Goal: Information Seeking & Learning: Learn about a topic

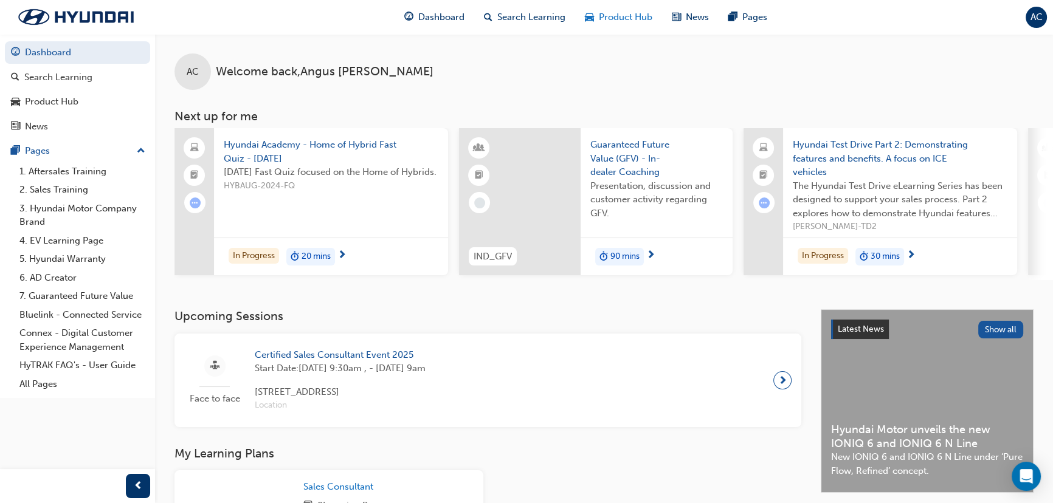
click at [615, 16] on span "Product Hub" at bounding box center [625, 17] width 53 height 14
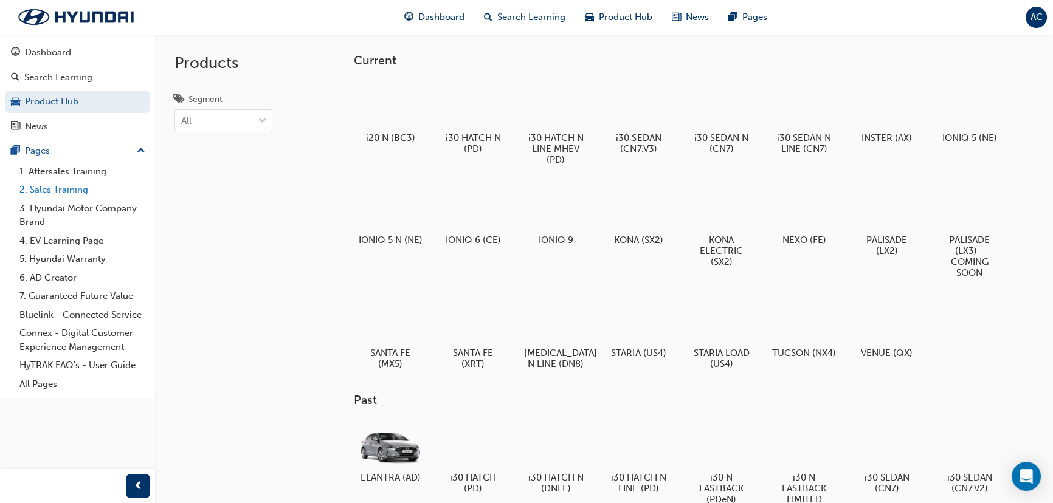
click at [71, 185] on link "2. Sales Training" at bounding box center [83, 190] width 136 height 19
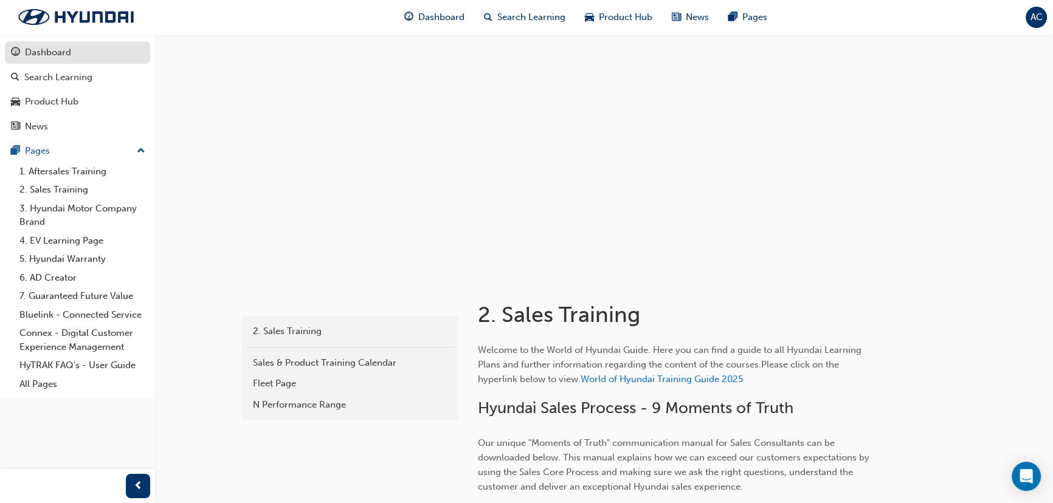
click at [66, 59] on div "Dashboard" at bounding box center [48, 53] width 46 height 14
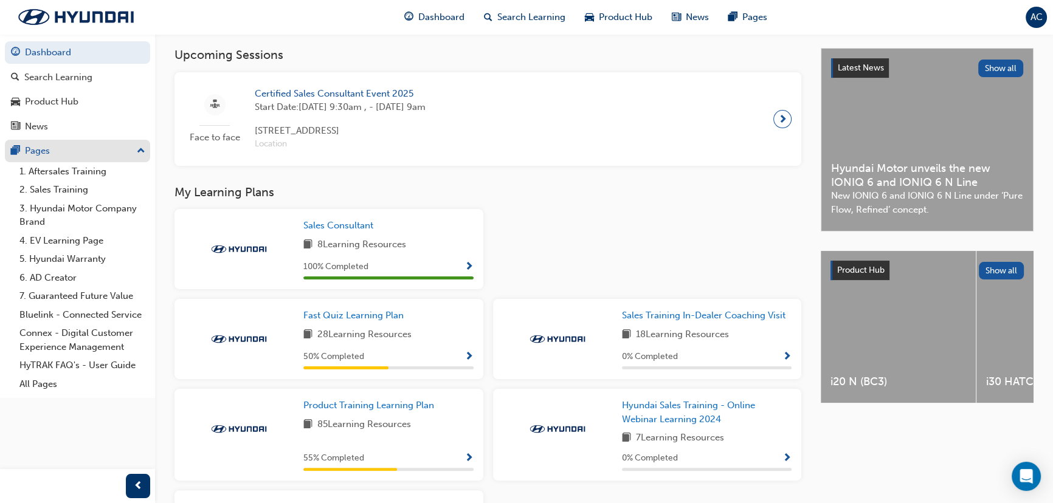
scroll to position [261, 0]
click at [365, 313] on link "Fast Quiz Learning Plan" at bounding box center [355, 316] width 105 height 14
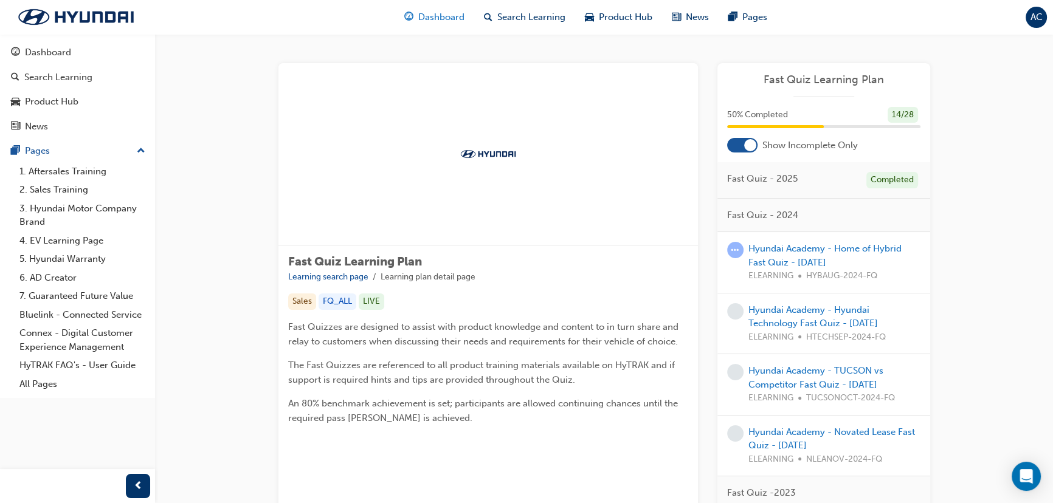
click at [459, 18] on span "Dashboard" at bounding box center [441, 17] width 46 height 14
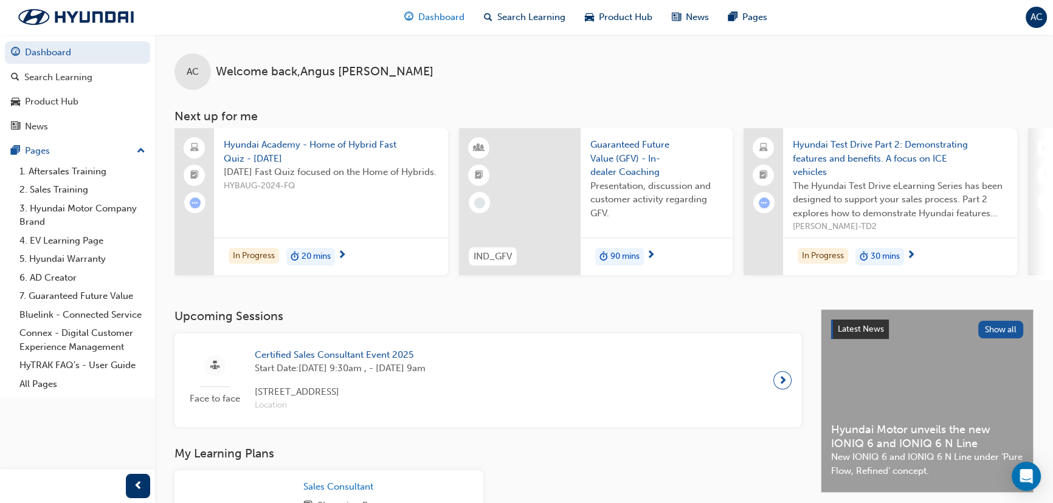
click at [449, 20] on span "Dashboard" at bounding box center [441, 17] width 46 height 14
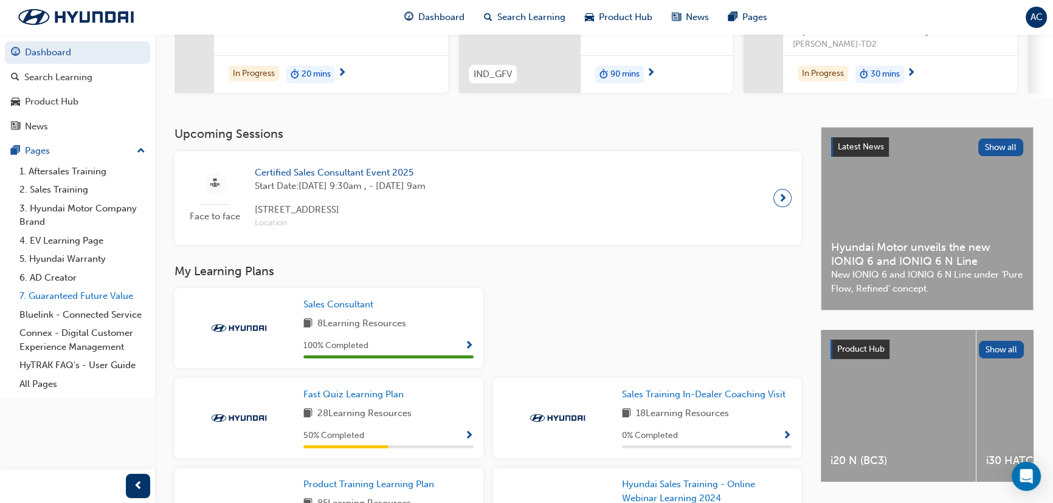
scroll to position [55, 0]
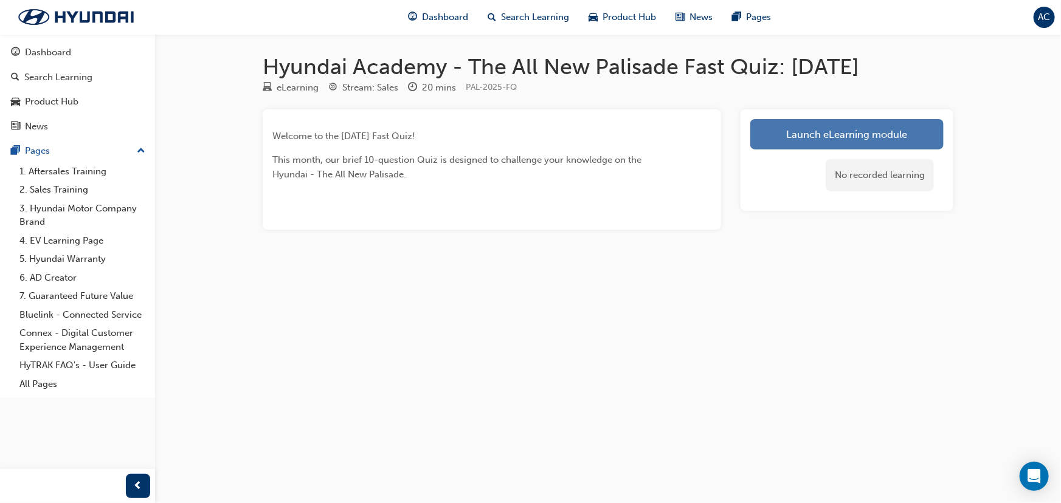
click at [874, 128] on link "Launch eLearning module" at bounding box center [846, 134] width 193 height 30
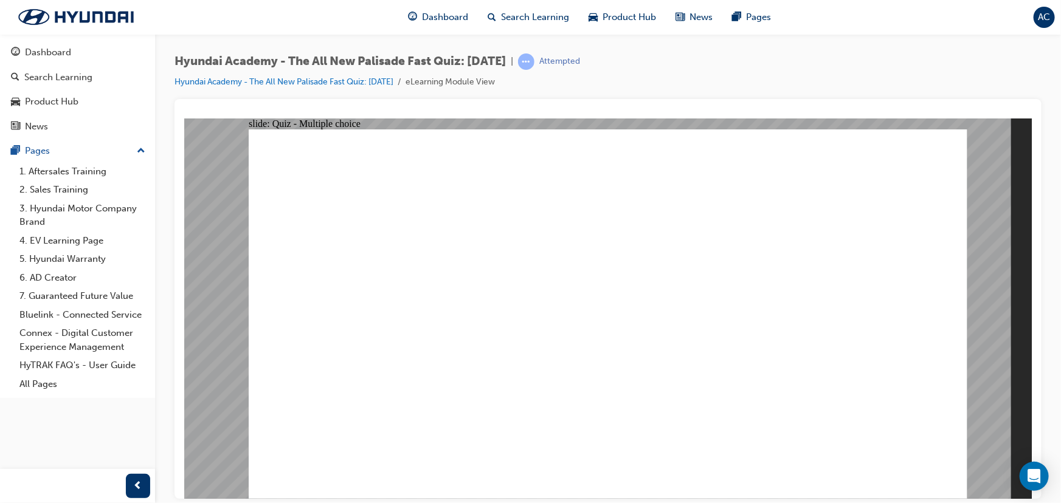
radio input "true"
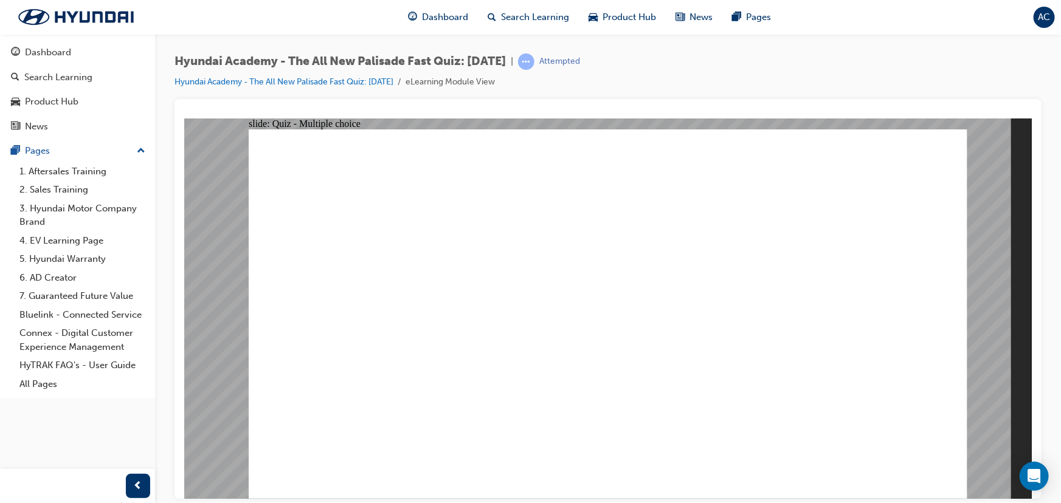
drag, startPoint x: 731, startPoint y: 329, endPoint x: 725, endPoint y: 340, distance: 13.1
radio input "true"
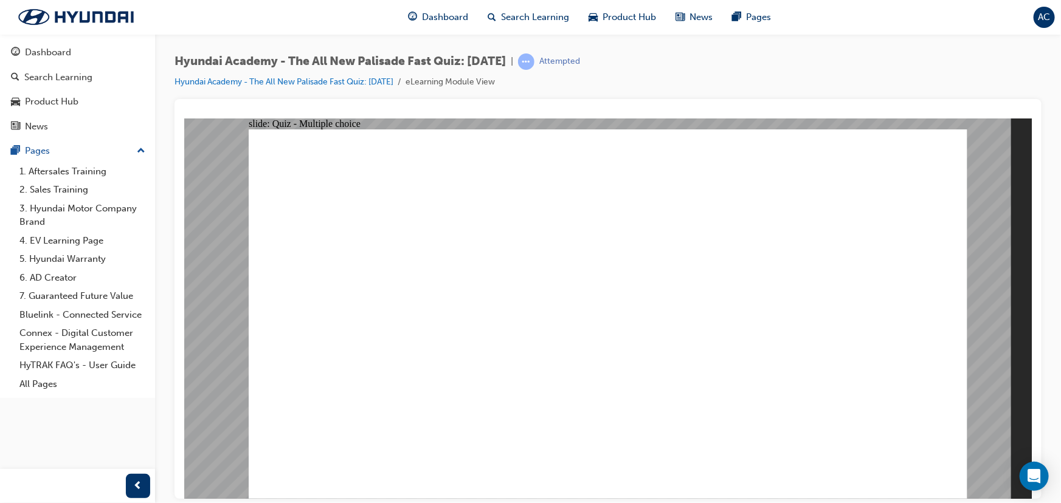
radio input "true"
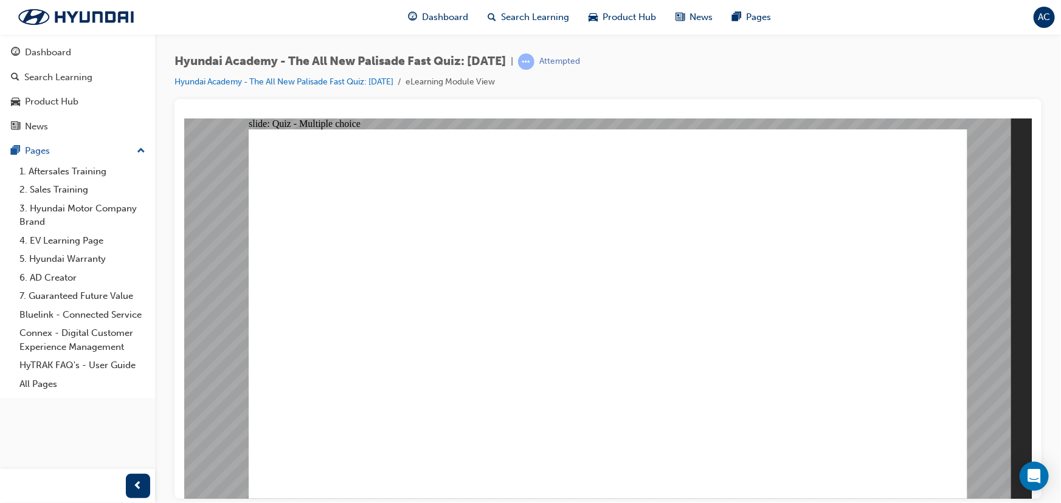
checkbox input "true"
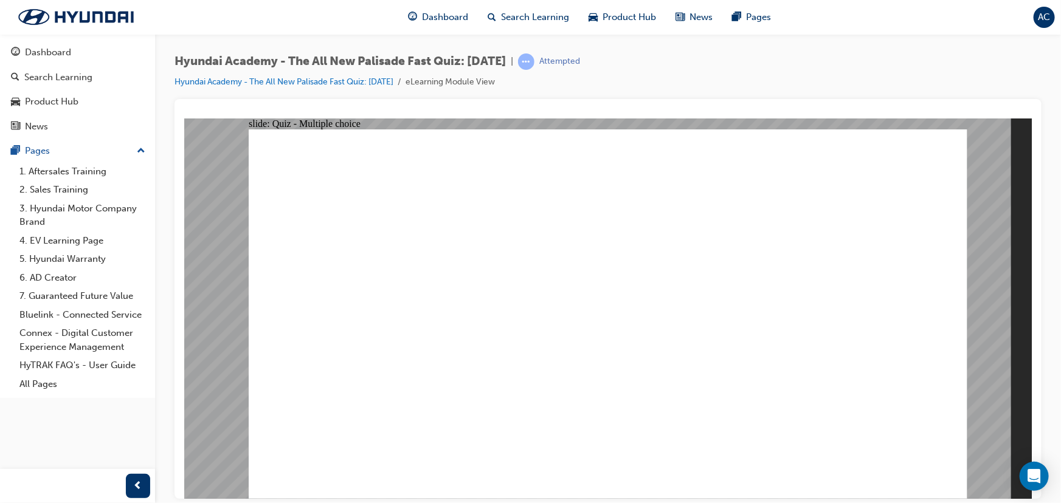
checkbox input "true"
drag, startPoint x: 698, startPoint y: 443, endPoint x: 694, endPoint y: 447, distance: 6.5
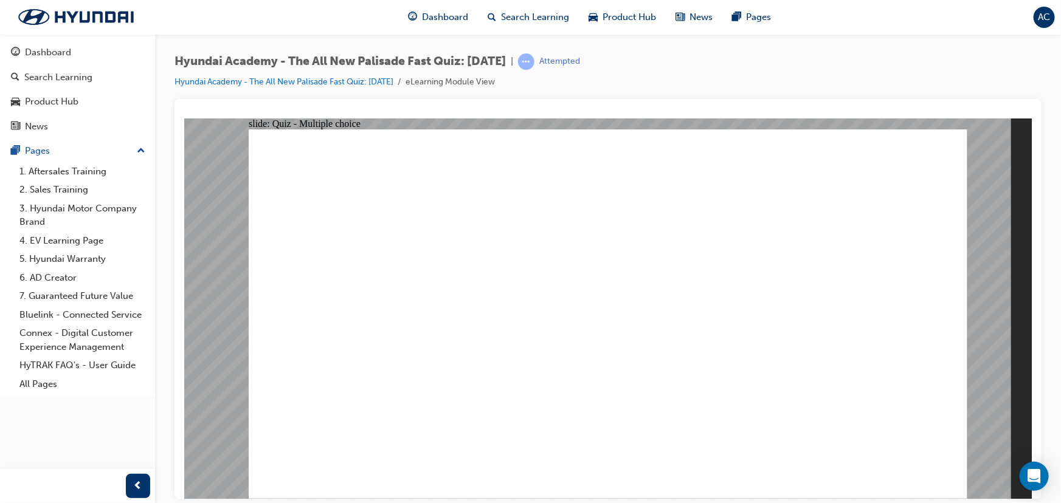
checkbox input "true"
radio input "true"
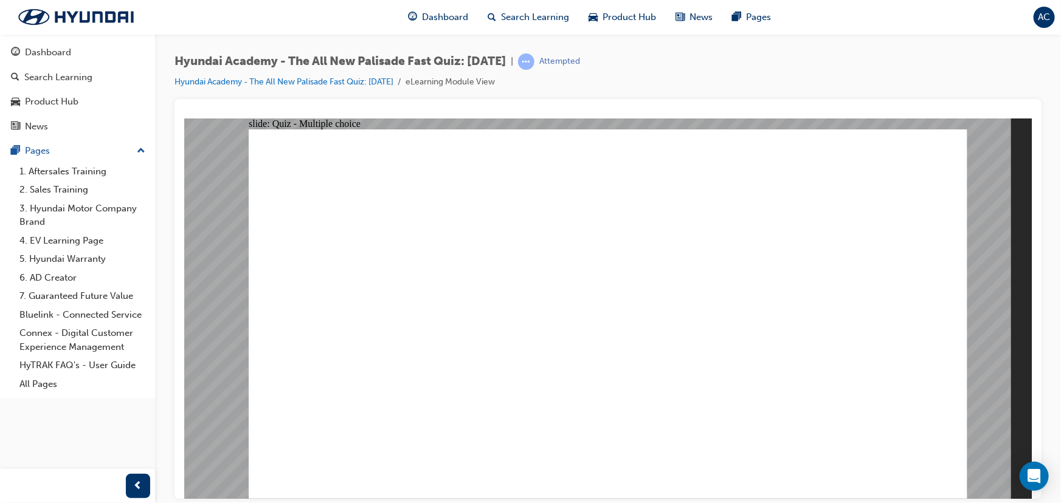
radio input "true"
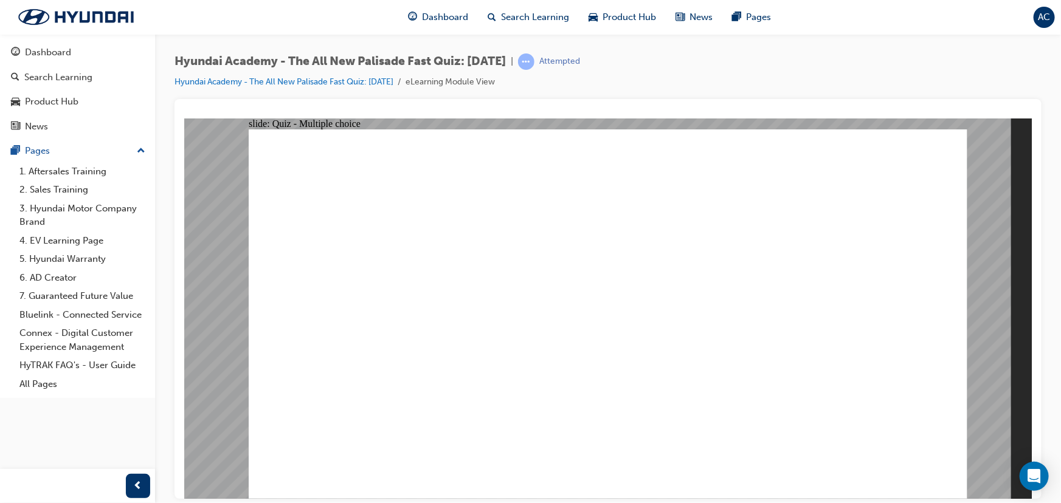
radio input "true"
checkbox input "true"
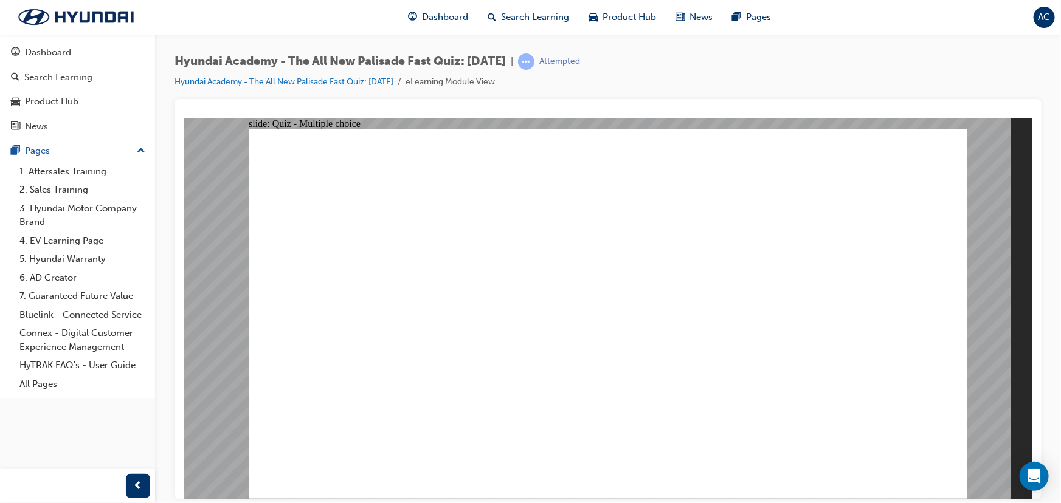
checkbox input "true"
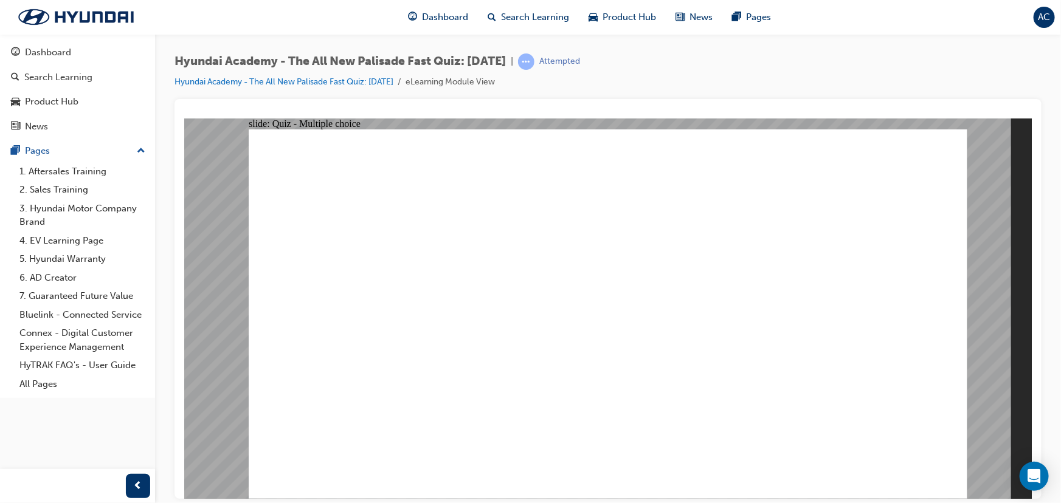
checkbox input "true"
checkbox input "false"
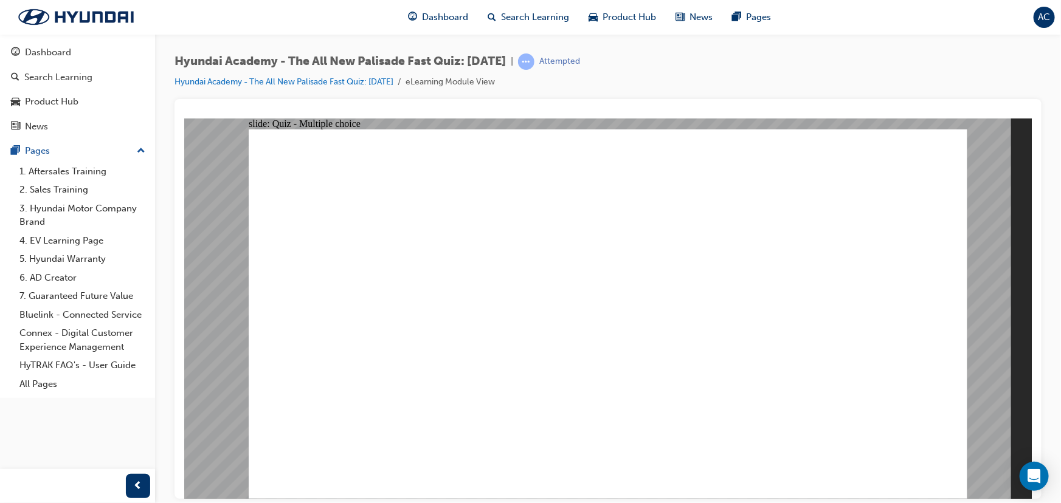
checkbox input "true"
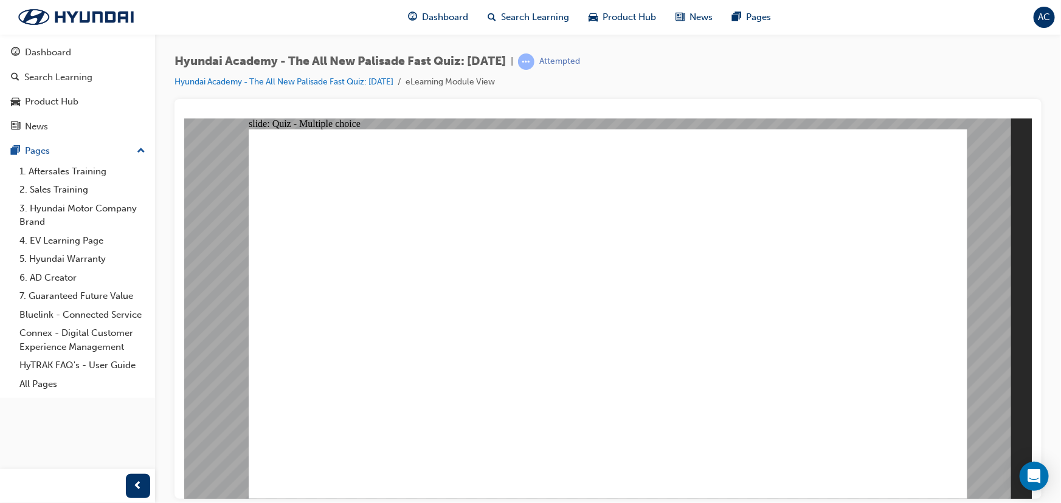
radio input "true"
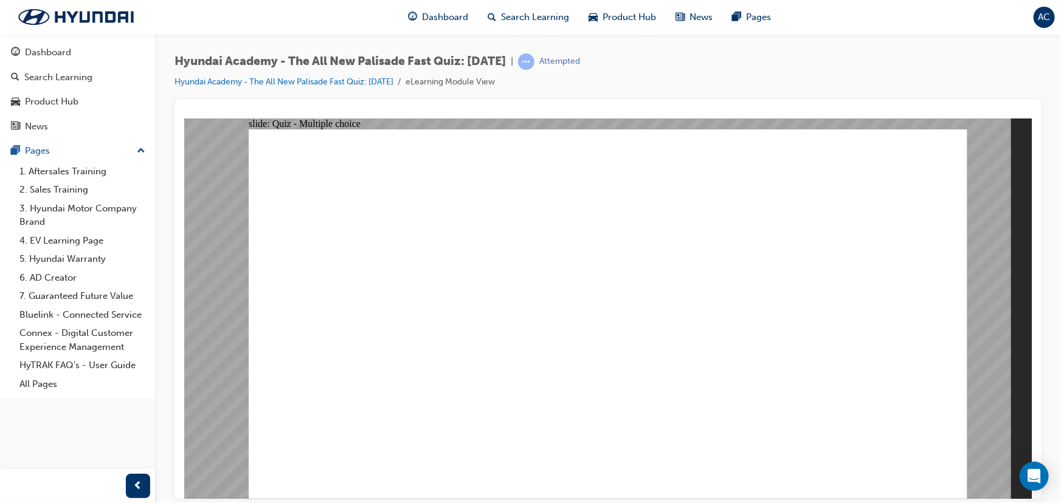
radio input "true"
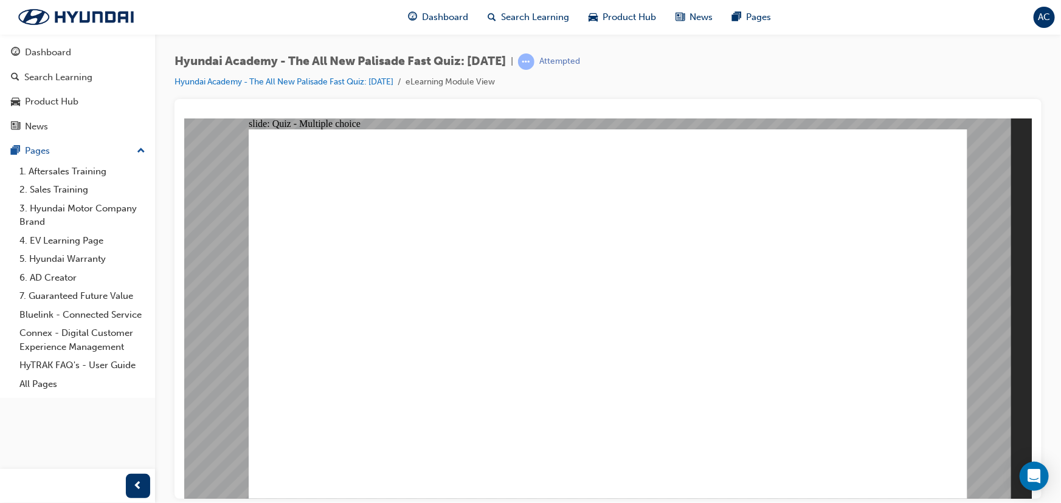
radio input "true"
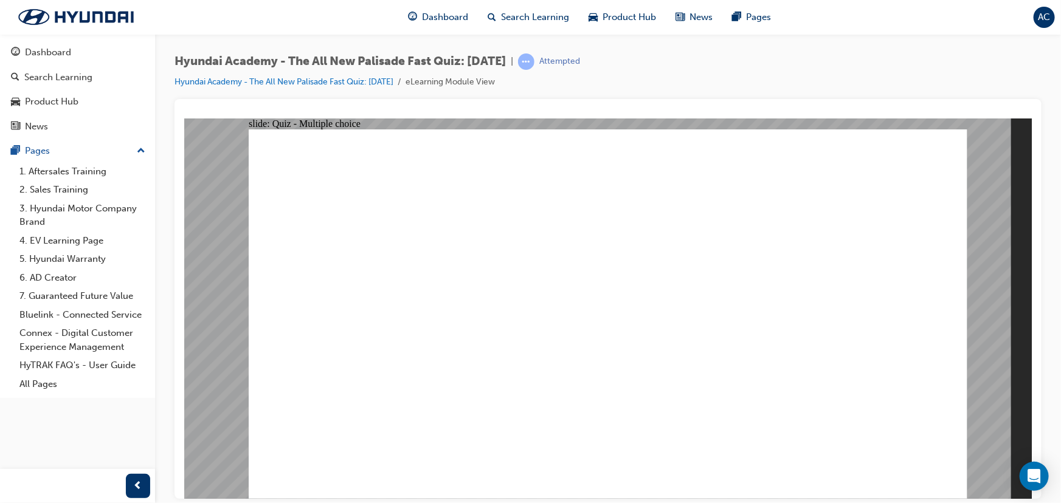
radio input "true"
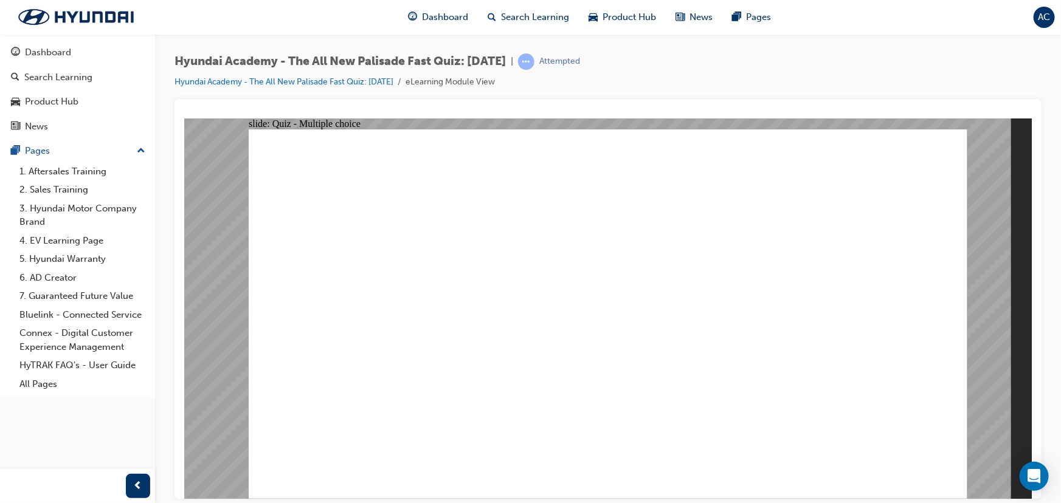
radio input "true"
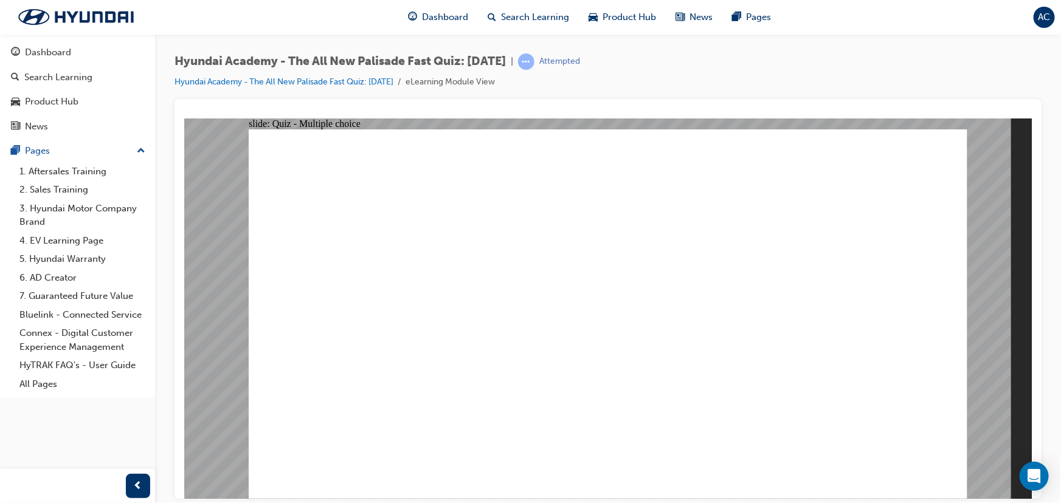
checkbox input "true"
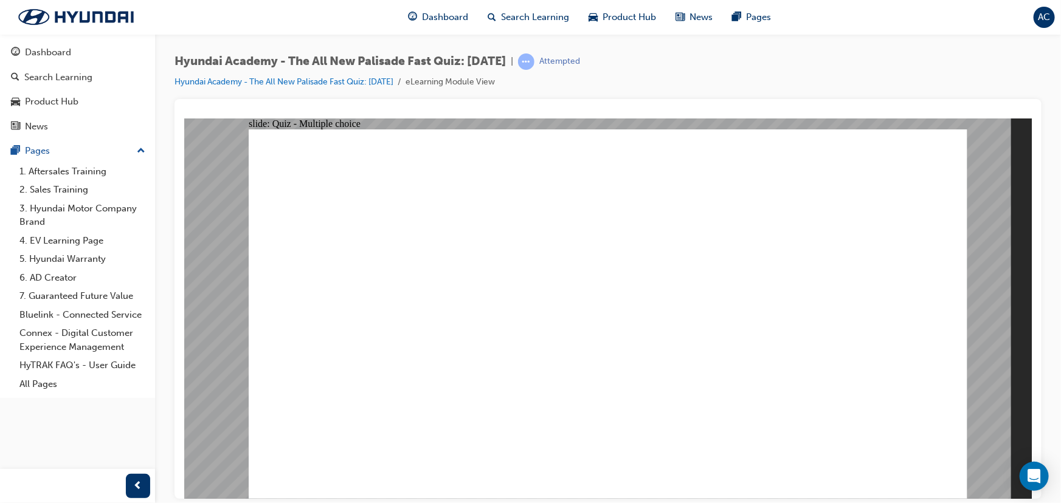
checkbox input "true"
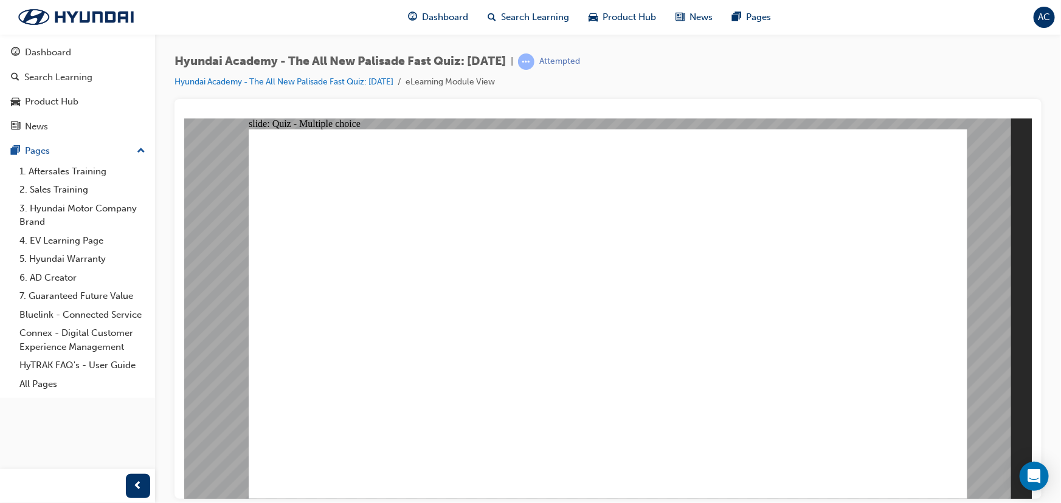
radio input "true"
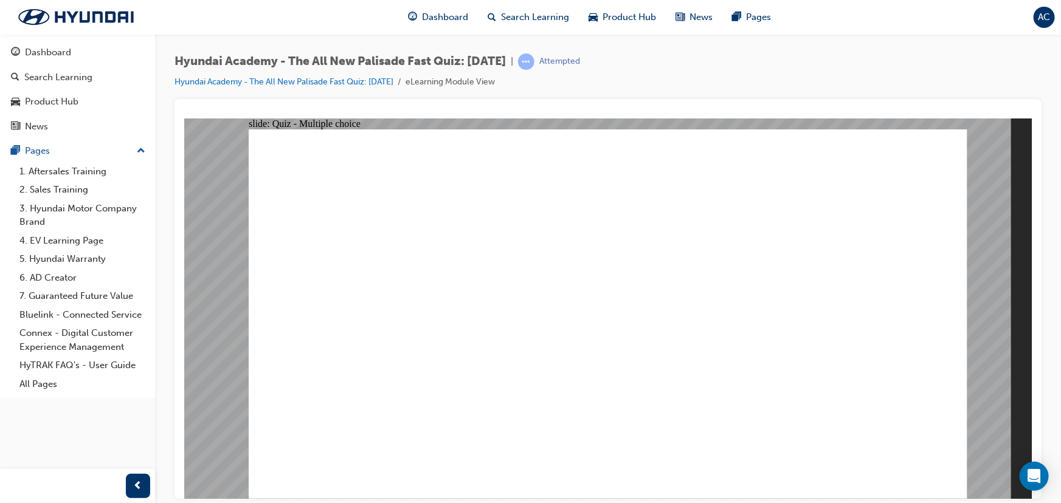
radio input "false"
radio input "true"
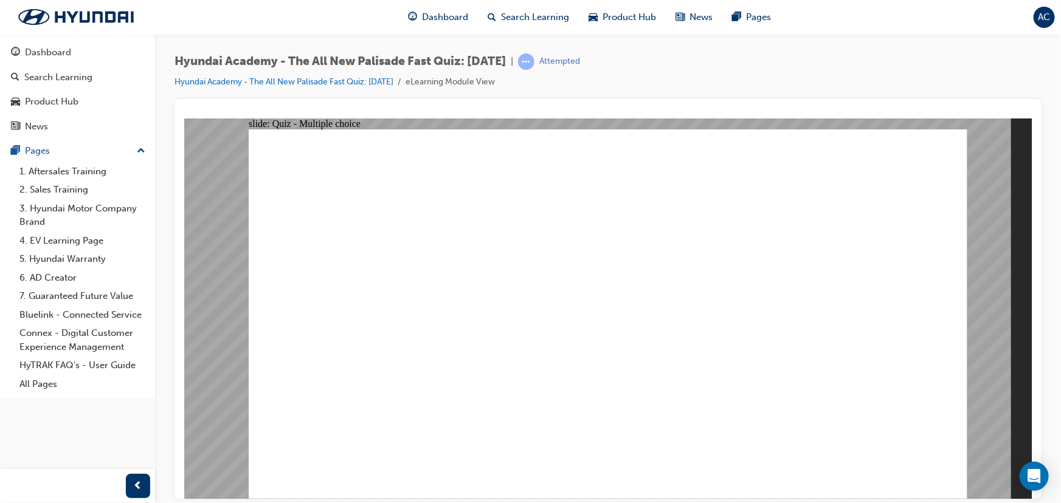
checkbox input "true"
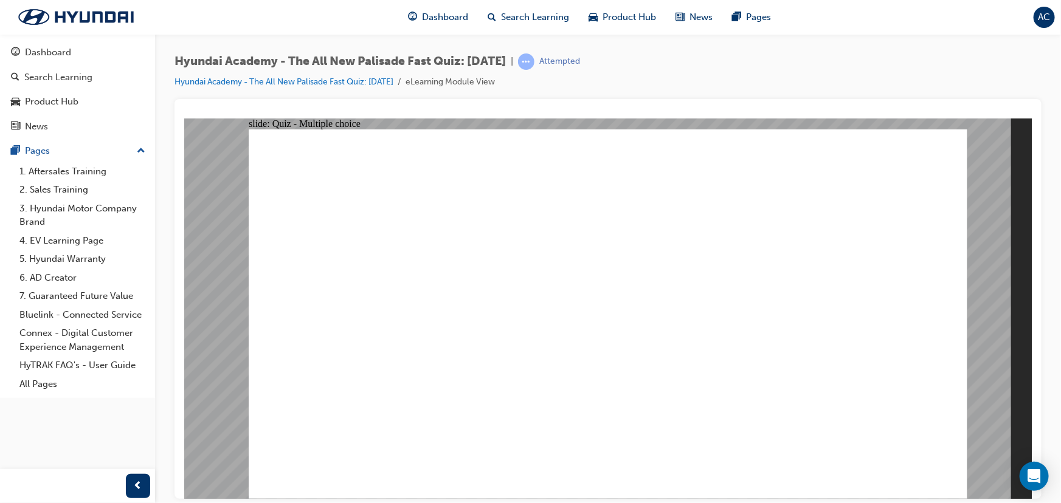
checkbox input "true"
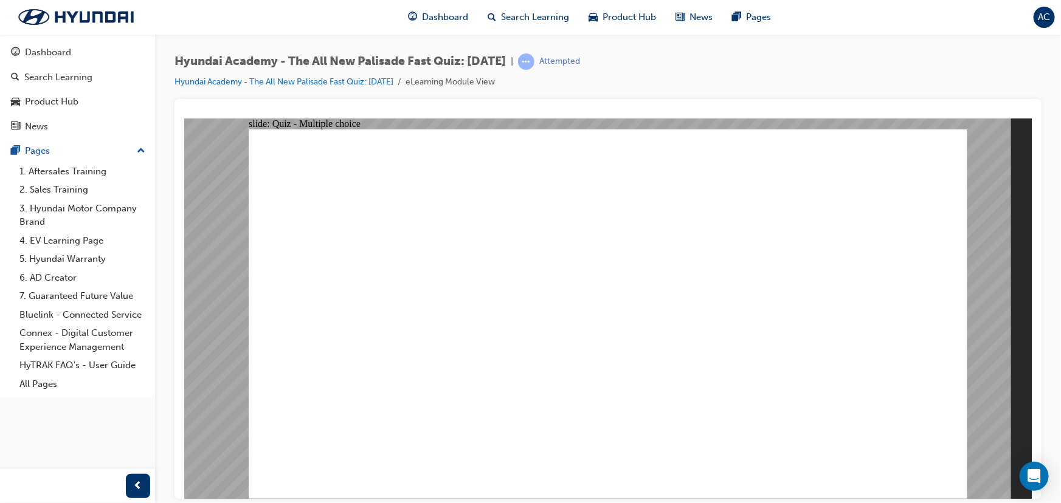
checkbox input "true"
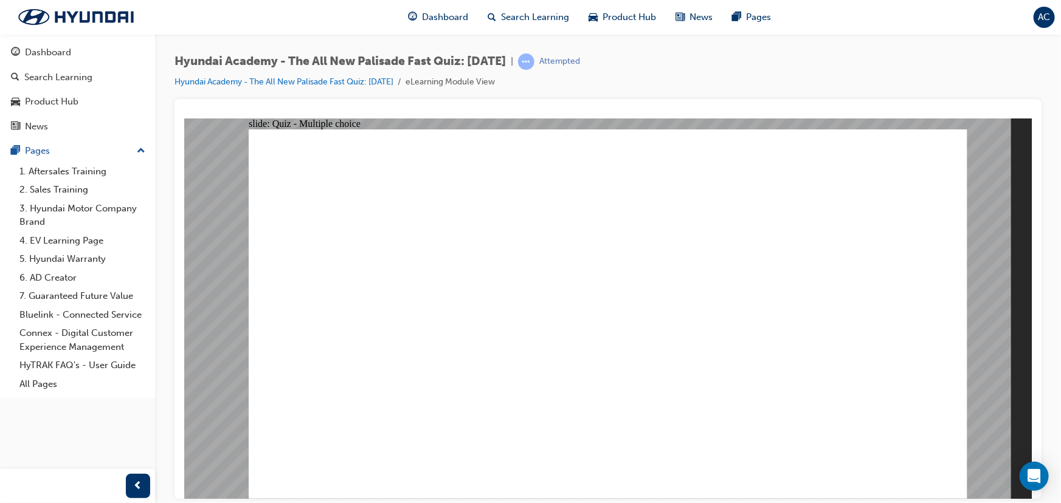
radio input "false"
radio input "true"
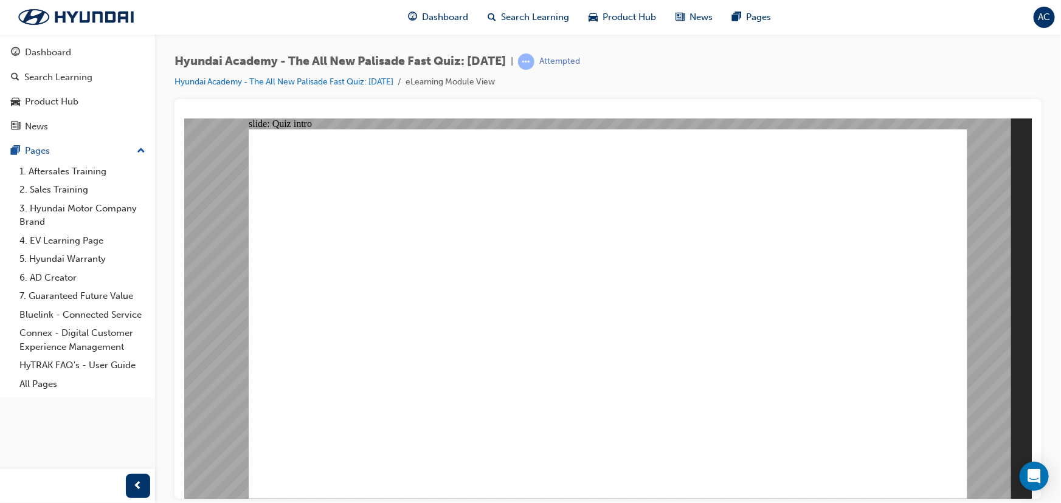
radio input "true"
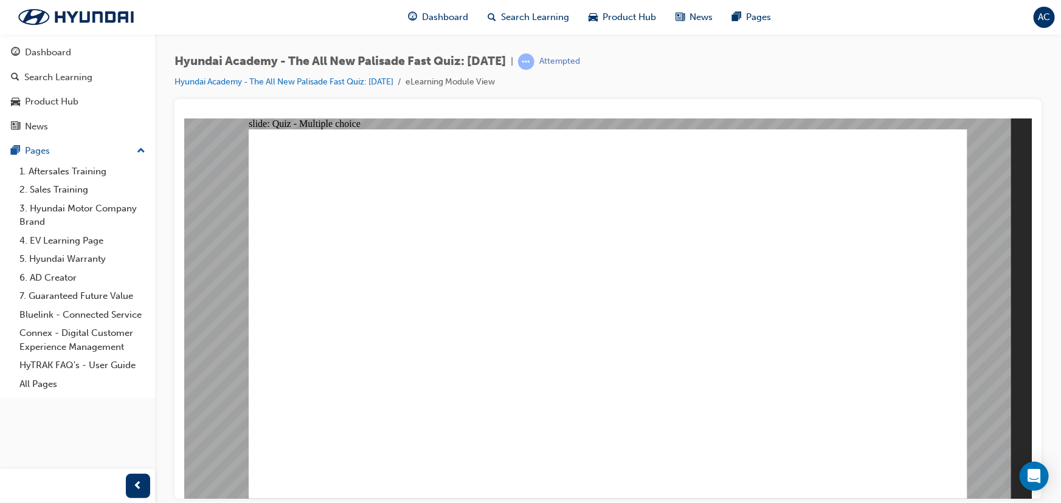
radio input "true"
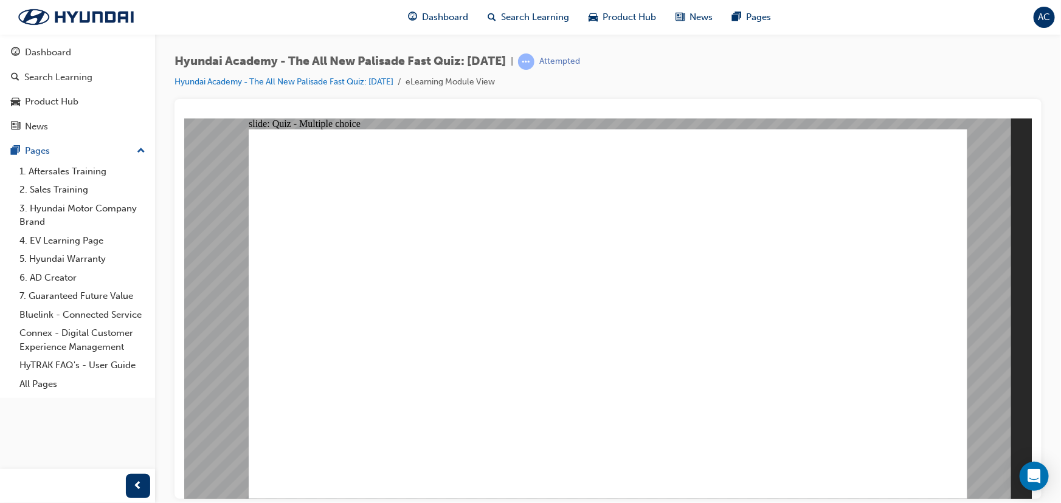
radio input "true"
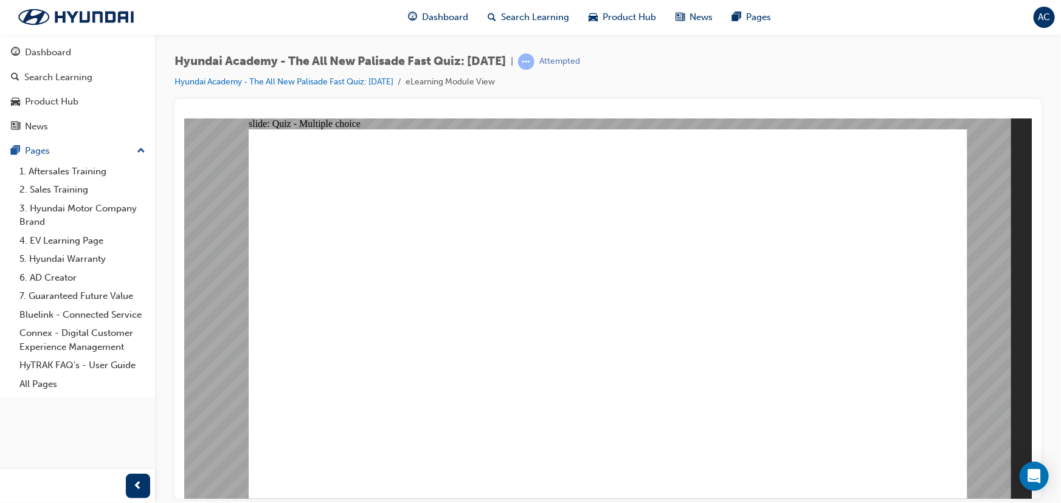
checkbox input "true"
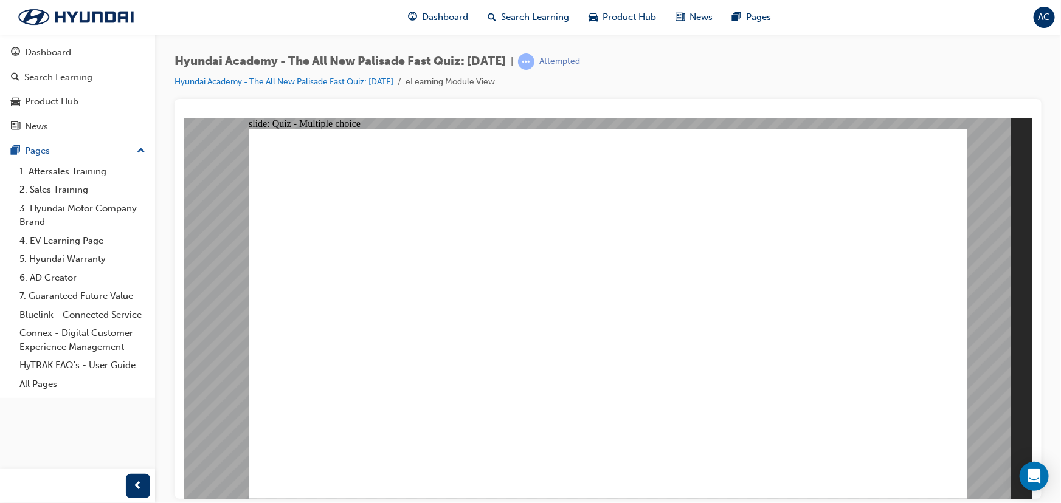
checkbox input "true"
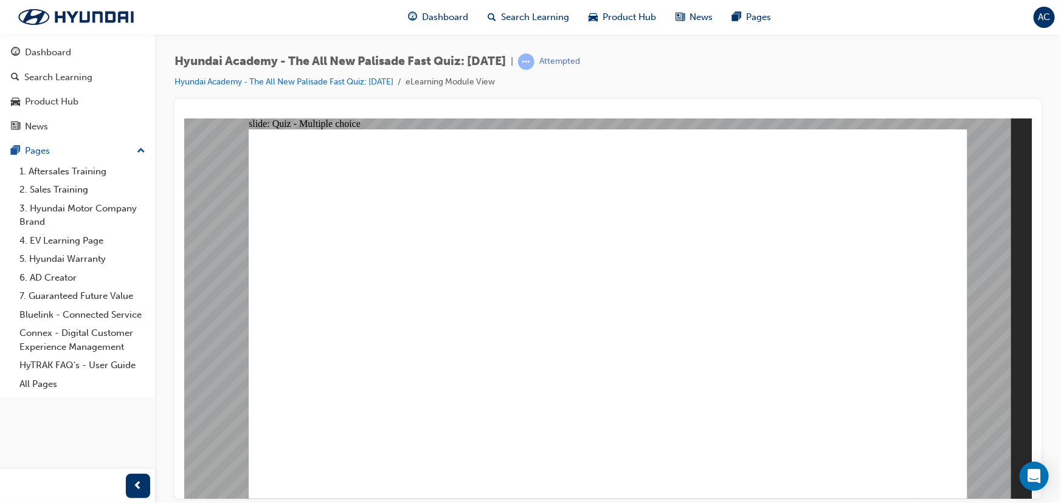
radio input "true"
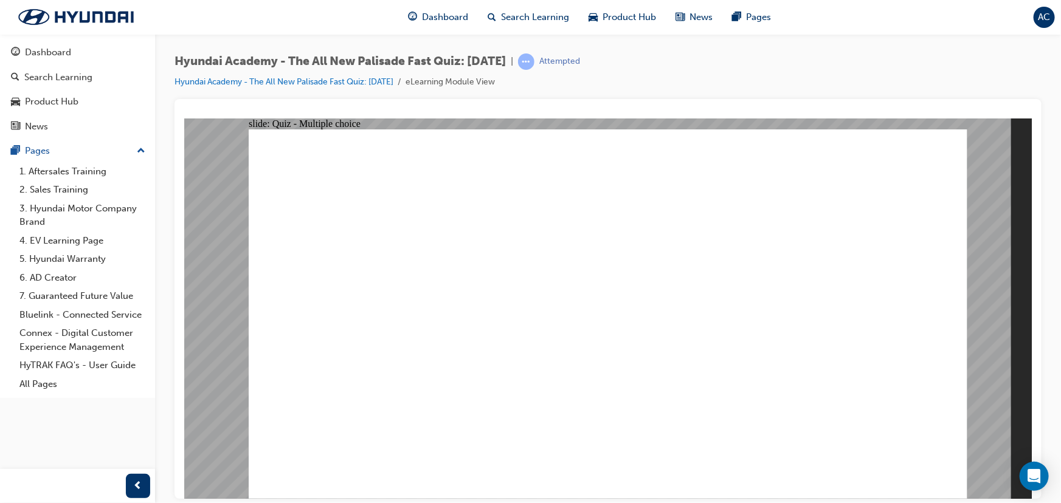
radio input "true"
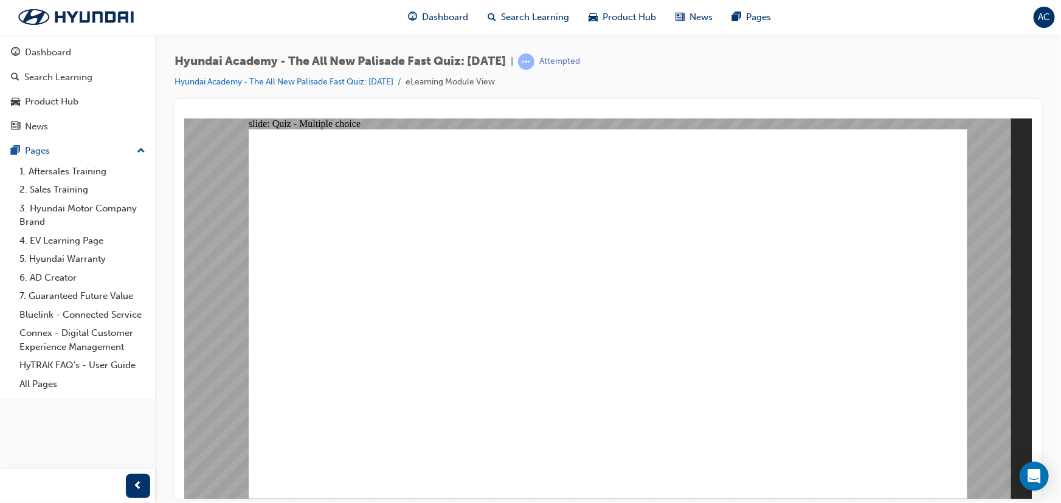
checkbox input "true"
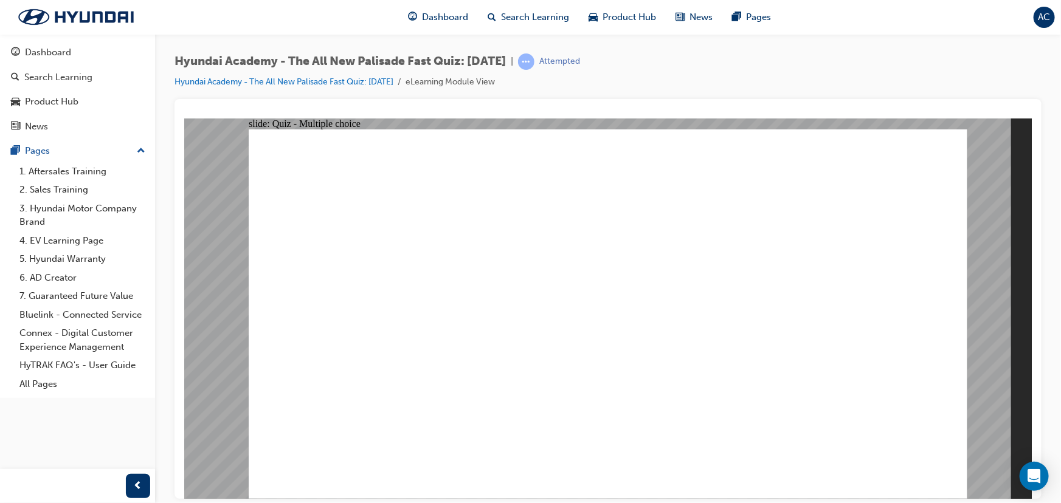
checkbox input "true"
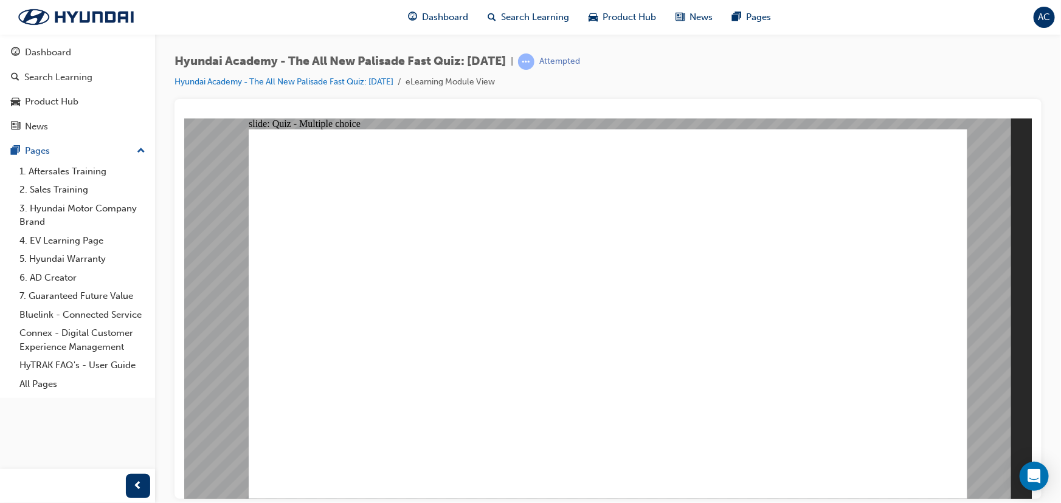
checkbox input "true"
radio input "true"
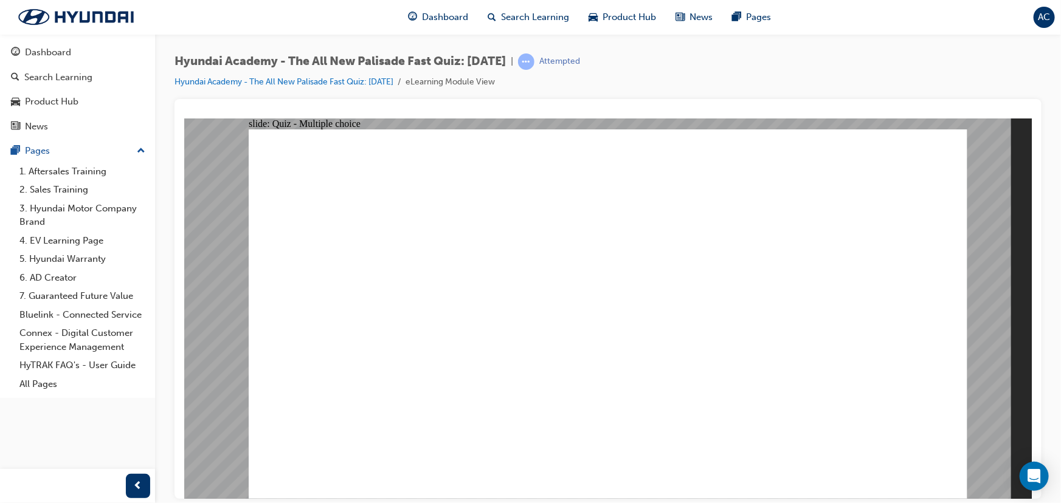
drag, startPoint x: 610, startPoint y: 441, endPoint x: 591, endPoint y: 433, distance: 20.7
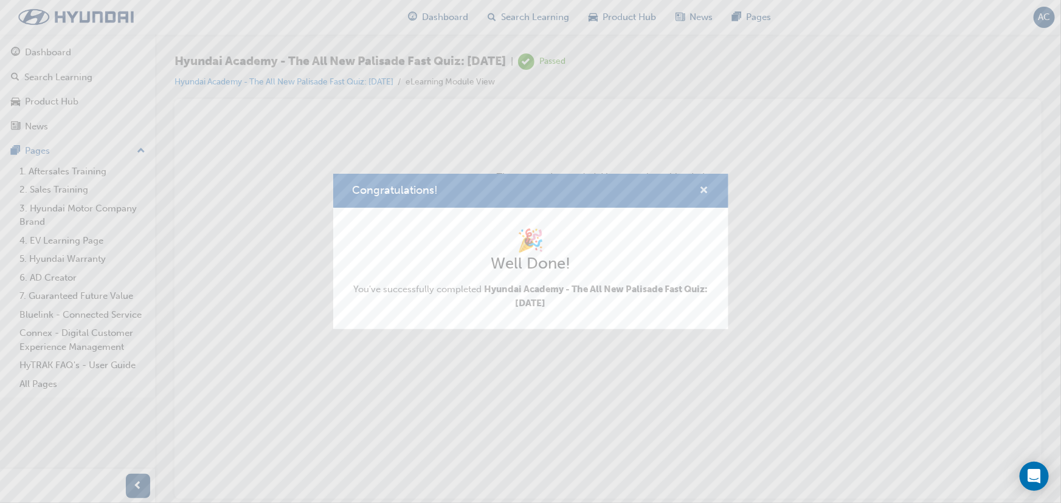
click at [706, 188] on span "cross-icon" at bounding box center [704, 191] width 9 height 11
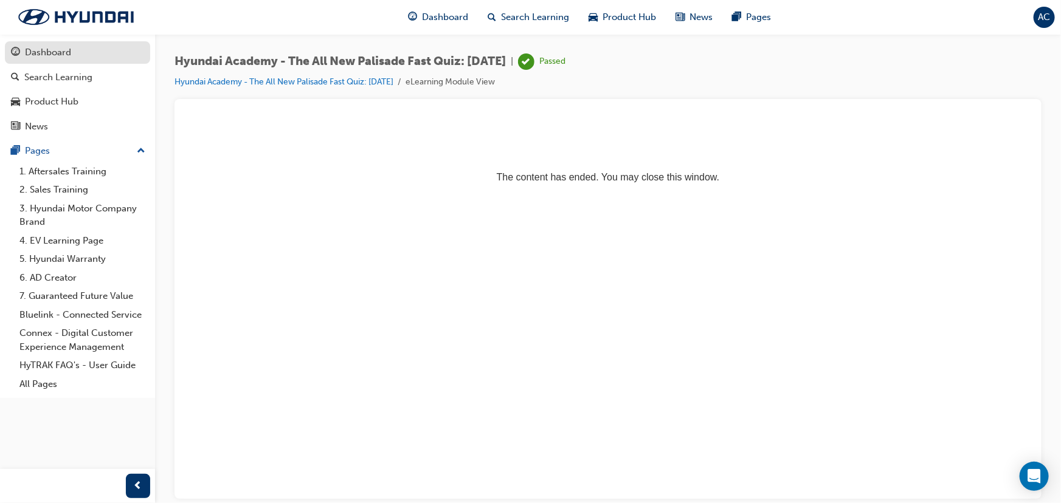
click at [114, 59] on div "Dashboard" at bounding box center [77, 52] width 133 height 15
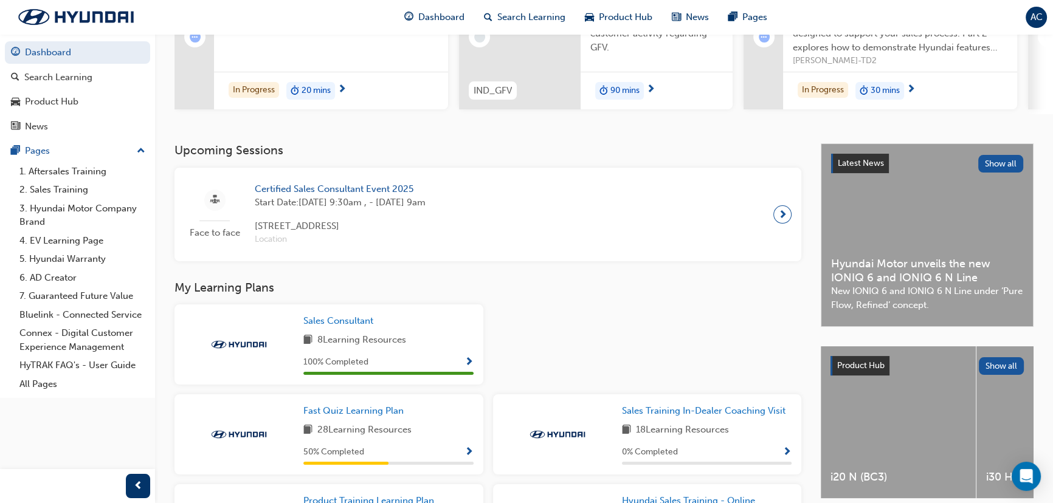
scroll to position [165, 0]
click at [779, 210] on span "next-icon" at bounding box center [782, 215] width 9 height 17
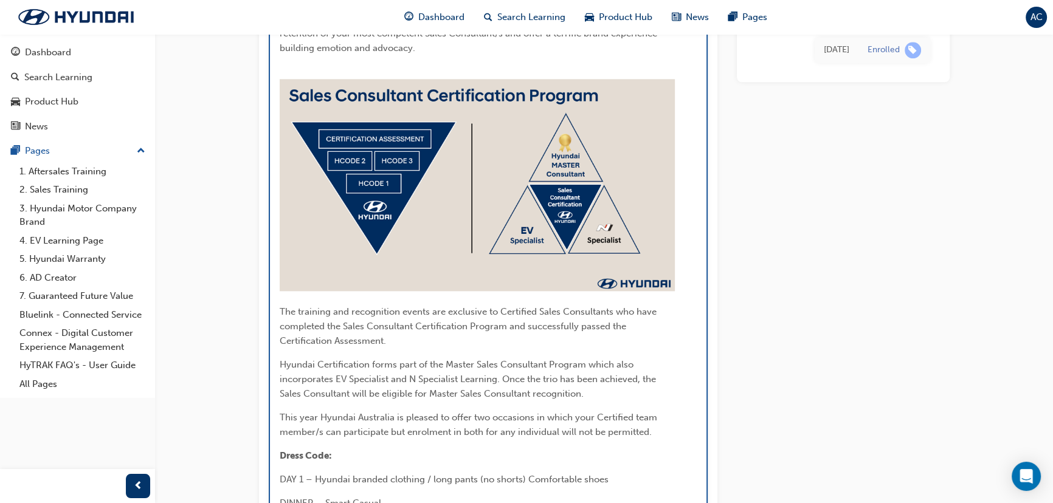
scroll to position [1610, 0]
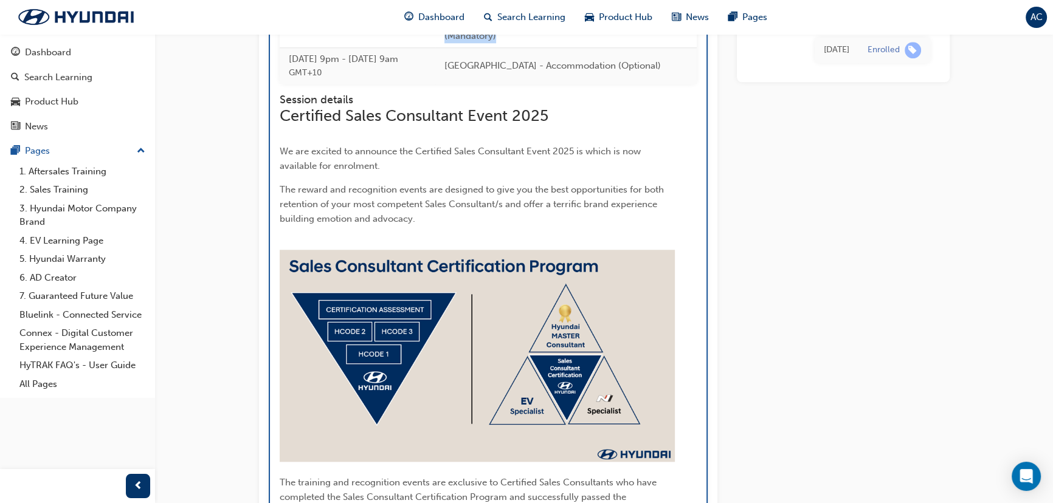
drag, startPoint x: 547, startPoint y: 219, endPoint x: 485, endPoint y: 211, distance: 62.6
click at [485, 47] on td "Celebration Dinner / Apron Restaurant Pullman (Mandatory)" at bounding box center [565, 29] width 261 height 36
drag, startPoint x: 485, startPoint y: 207, endPoint x: 549, endPoint y: 227, distance: 67.7
click at [549, 47] on td "Celebration Dinner / Apron Restaurant Pullman (Mandatory)" at bounding box center [565, 29] width 261 height 36
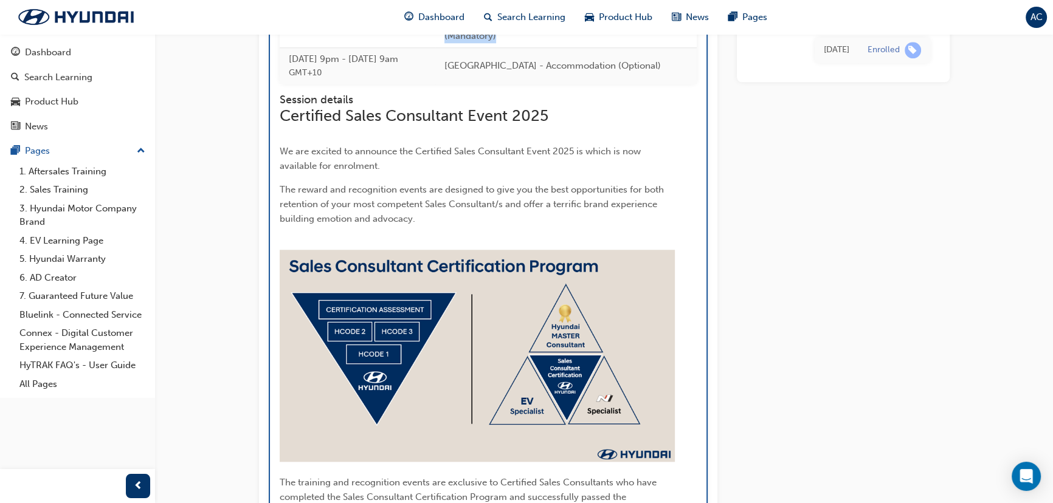
click at [549, 47] on td "Celebration Dinner / Apron Restaurant Pullman (Mandatory)" at bounding box center [565, 29] width 261 height 36
drag, startPoint x: 549, startPoint y: 227, endPoint x: 483, endPoint y: 209, distance: 68.7
click at [483, 47] on td "Celebration Dinner / Apron Restaurant Pullman (Mandatory)" at bounding box center [565, 29] width 261 height 36
click at [520, 47] on td "Celebration Dinner / Apron Restaurant Pullman (Mandatory)" at bounding box center [565, 29] width 261 height 36
drag, startPoint x: 560, startPoint y: 219, endPoint x: 501, endPoint y: 212, distance: 59.5
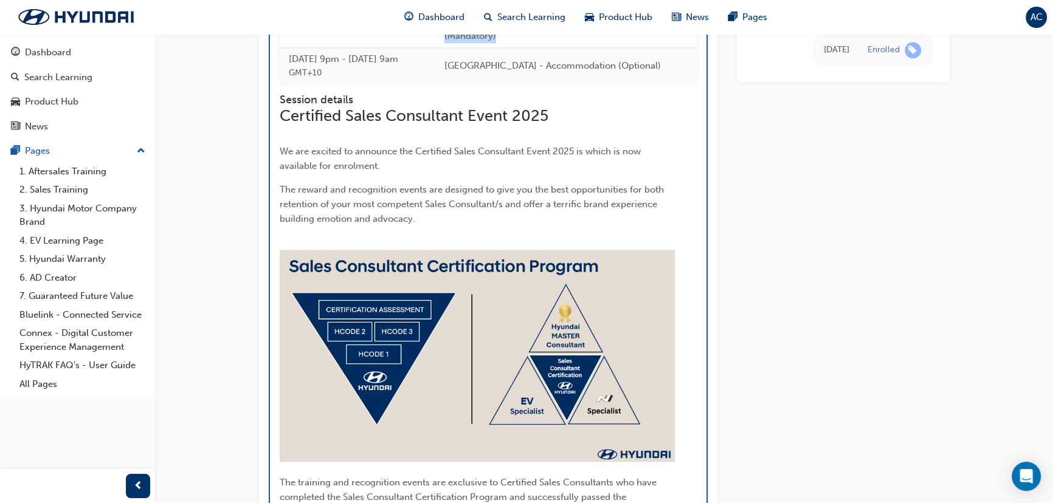
click at [501, 47] on td "Celebration Dinner / Apron Restaurant Pullman (Mandatory)" at bounding box center [565, 29] width 261 height 36
click at [502, 47] on td "Celebration Dinner / Apron Restaurant Pullman (Mandatory)" at bounding box center [565, 29] width 261 height 36
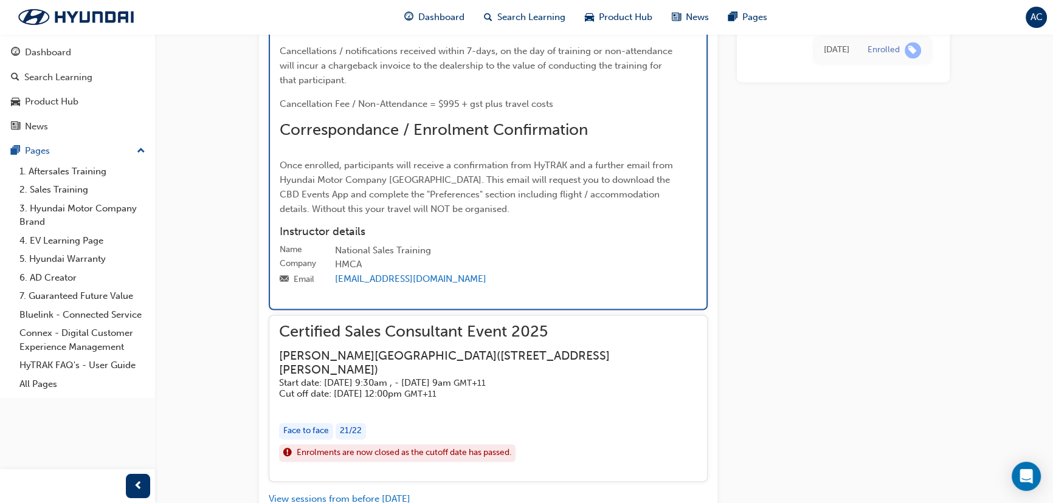
scroll to position [2384, 0]
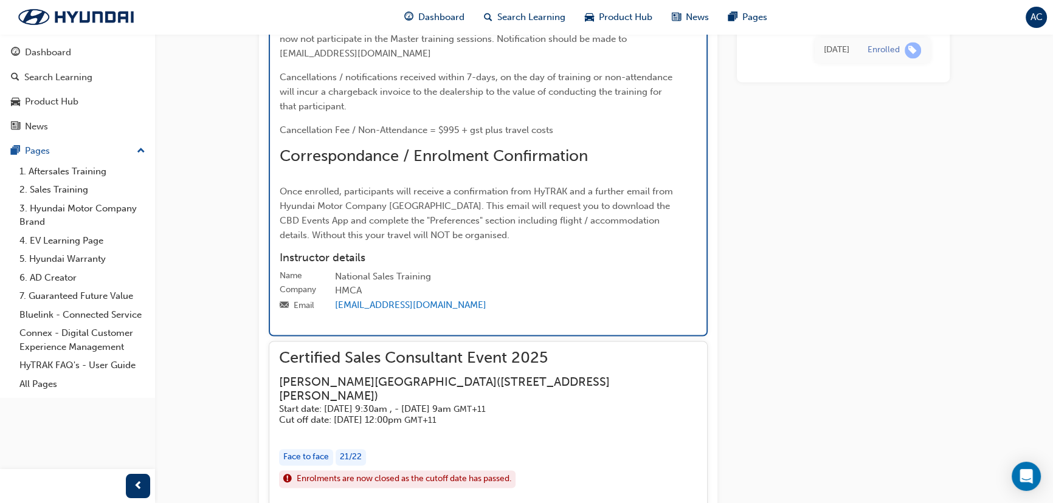
click at [378, 59] on span "HMCA requires a minimum of 7-days notification in writing for any enrolled pers…" at bounding box center [475, 39] width 391 height 40
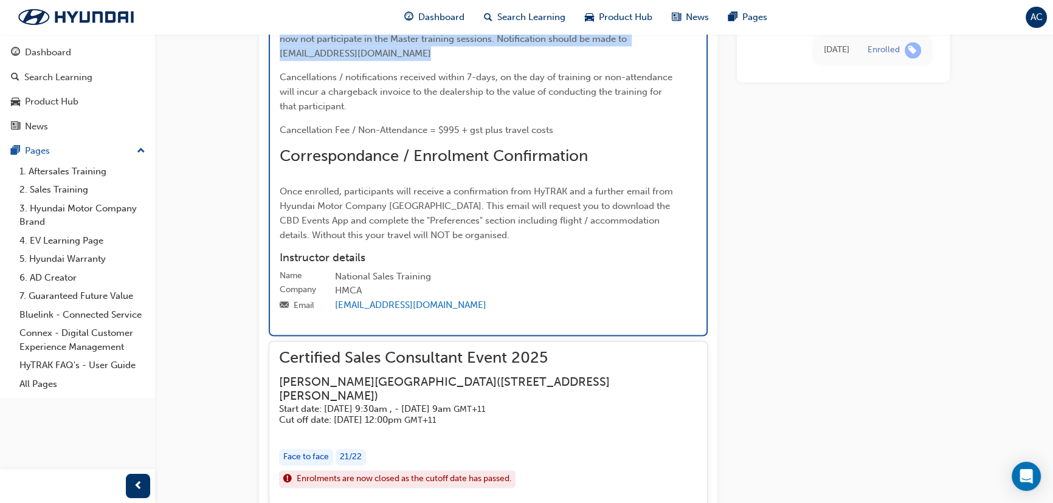
click at [378, 59] on span "HMCA requires a minimum of 7-days notification in writing for any enrolled pers…" at bounding box center [475, 39] width 391 height 40
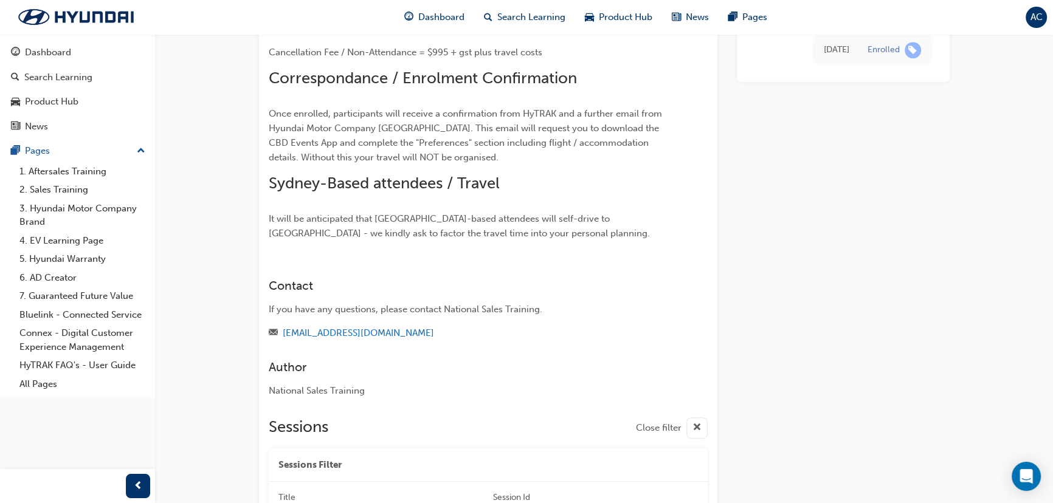
scroll to position [718, 0]
click at [388, 57] on span "Cancellation Fee / Non-Attendance = $995 + gst plus travel costs" at bounding box center [406, 51] width 274 height 11
click at [389, 57] on span "Cancellation Fee / Non-Attendance = $995 + gst plus travel costs" at bounding box center [406, 51] width 274 height 11
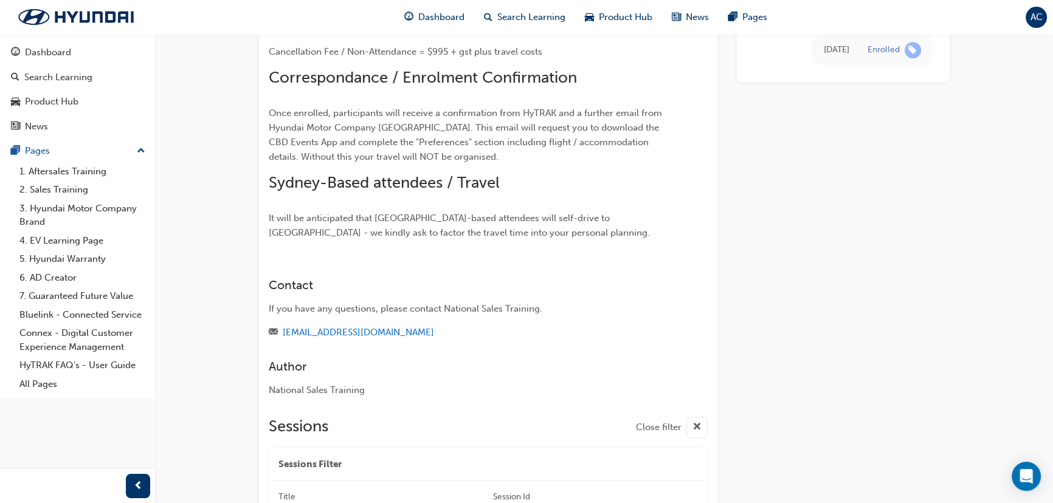
click at [389, 57] on span "Cancellation Fee / Non-Attendance = $995 + gst plus travel costs" at bounding box center [406, 51] width 274 height 11
click at [413, 162] on span "Once enrolled, participants will receive a confirmation from HyTRAK and a furth…" at bounding box center [467, 135] width 396 height 55
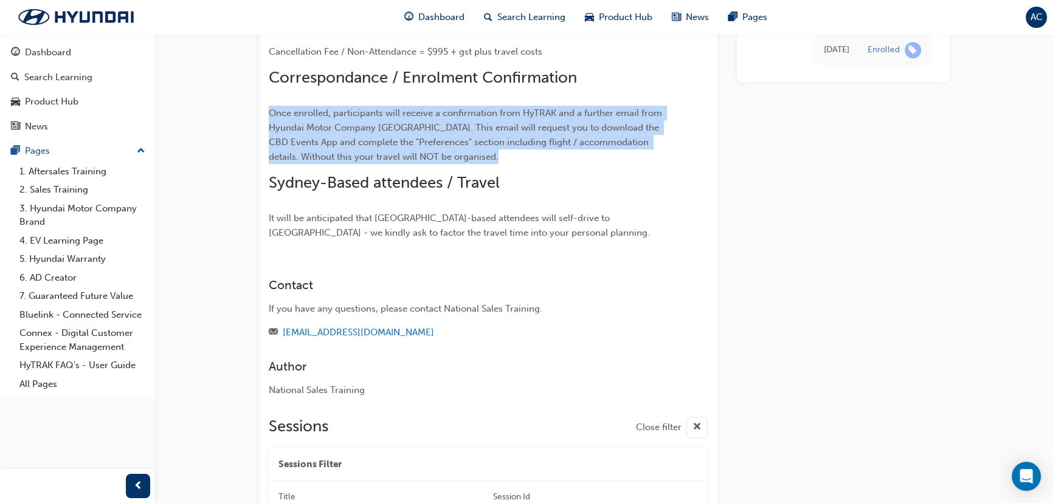
click at [413, 162] on span "Once enrolled, participants will receive a confirmation from HyTRAK and a furth…" at bounding box center [467, 135] width 396 height 55
click at [426, 164] on p "Once enrolled, participants will receive a confirmation from HyTRAK and a furth…" at bounding box center [466, 135] width 395 height 58
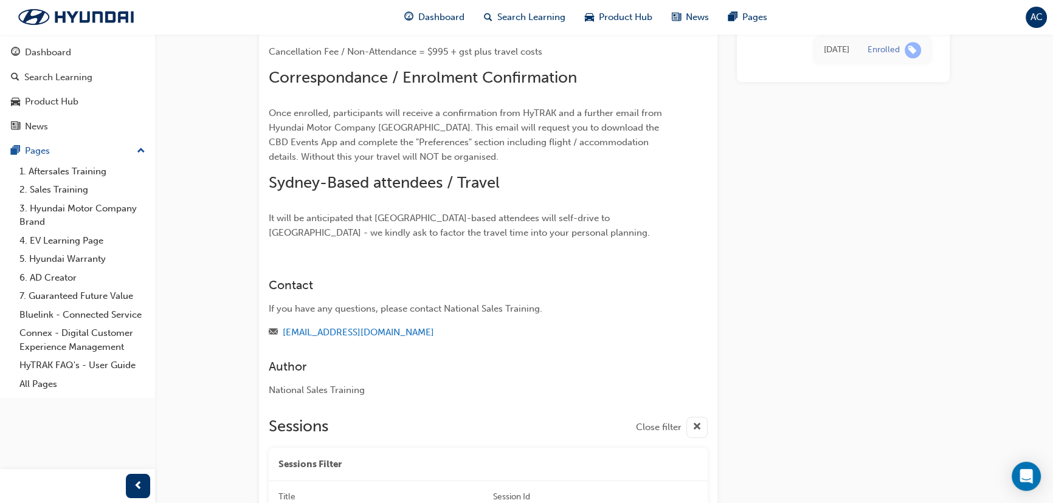
click at [427, 164] on p "Once enrolled, participants will receive a confirmation from HyTRAK and a furth…" at bounding box center [466, 135] width 395 height 58
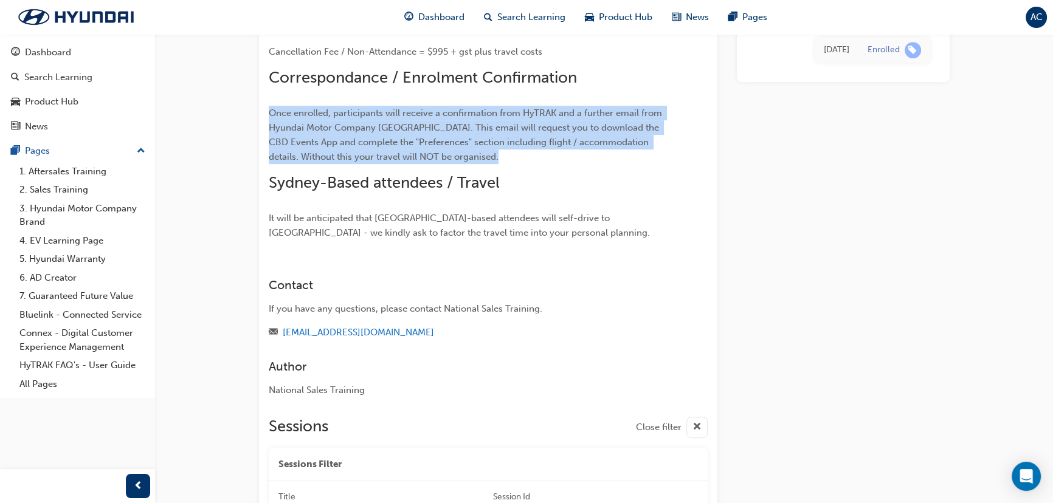
click at [427, 164] on p "Once enrolled, participants will receive a confirmation from HyTRAK and a furth…" at bounding box center [466, 135] width 395 height 58
click at [370, 162] on span "Once enrolled, participants will receive a confirmation from HyTRAK and a furth…" at bounding box center [467, 135] width 396 height 55
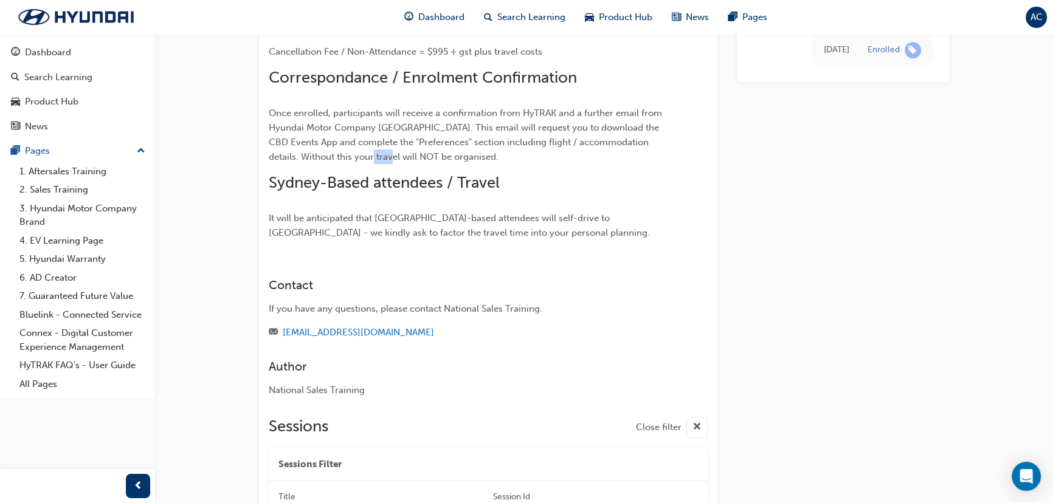
click at [369, 162] on span "Once enrolled, participants will receive a confirmation from HyTRAK and a furth…" at bounding box center [467, 135] width 396 height 55
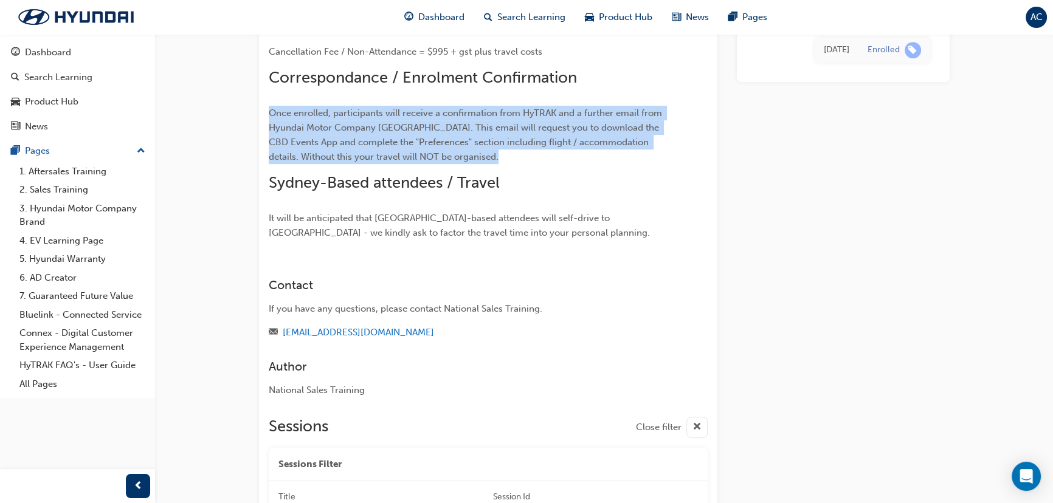
click at [369, 162] on span "Once enrolled, participants will receive a confirmation from HyTRAK and a furth…" at bounding box center [467, 135] width 396 height 55
click at [343, 162] on span "Once enrolled, participants will receive a confirmation from HyTRAK and a furth…" at bounding box center [467, 135] width 396 height 55
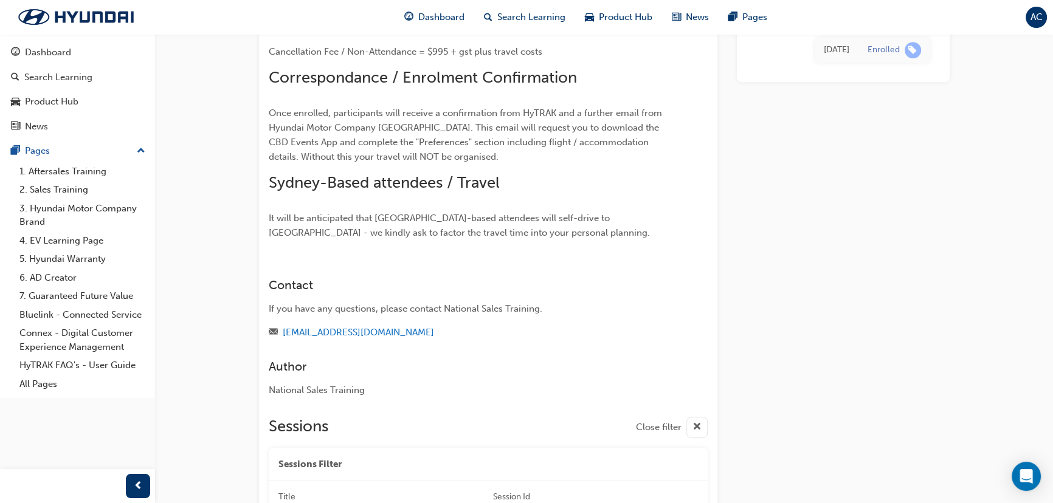
click at [347, 164] on p "Once enrolled, participants will receive a confirmation from HyTRAK and a furth…" at bounding box center [466, 135] width 395 height 58
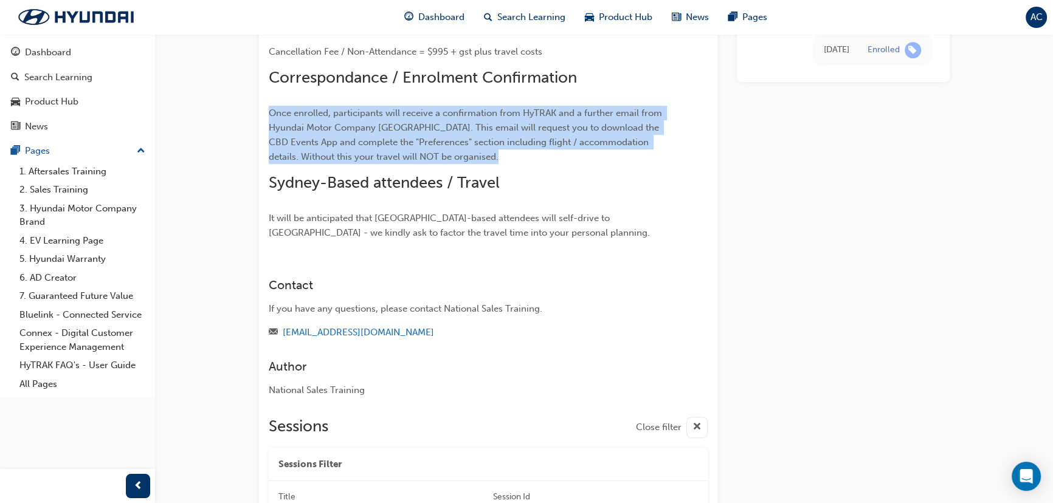
click at [347, 164] on p "Once enrolled, participants will receive a confirmation from HyTRAK and a furth…" at bounding box center [466, 135] width 395 height 58
click at [345, 162] on span "Once enrolled, participants will receive a confirmation from HyTRAK and a furth…" at bounding box center [467, 135] width 396 height 55
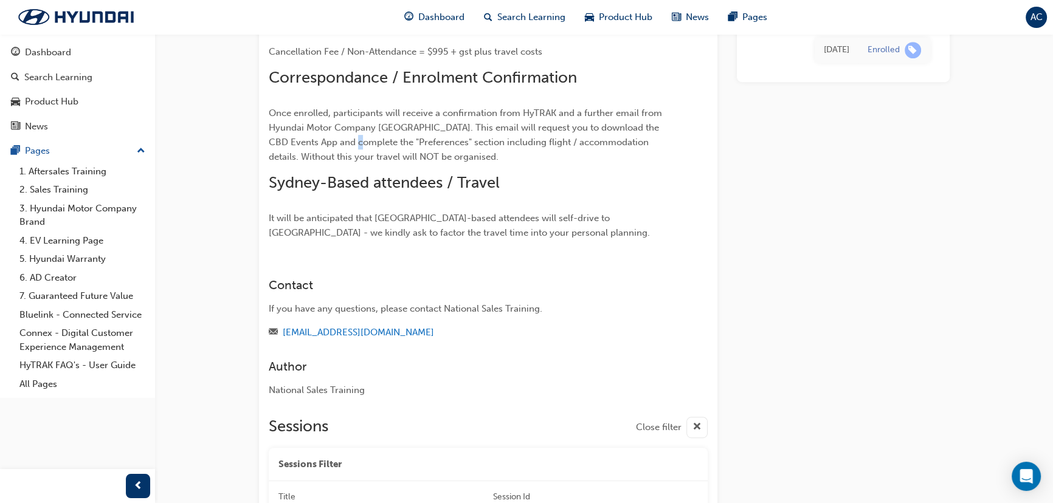
click at [345, 162] on span "Once enrolled, participants will receive a confirmation from HyTRAK and a furth…" at bounding box center [467, 135] width 396 height 55
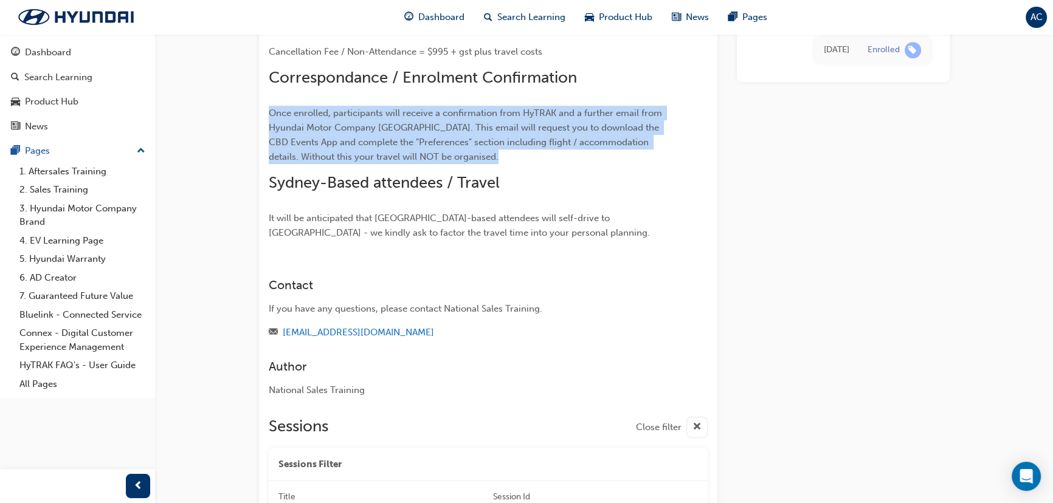
click at [345, 162] on span "Once enrolled, participants will receive a confirmation from HyTRAK and a furth…" at bounding box center [467, 135] width 396 height 55
click at [383, 162] on span "Once enrolled, participants will receive a confirmation from HyTRAK and a furth…" at bounding box center [467, 135] width 396 height 55
click at [468, 162] on span "Once enrolled, participants will receive a confirmation from HyTRAK and a furth…" at bounding box center [467, 135] width 396 height 55
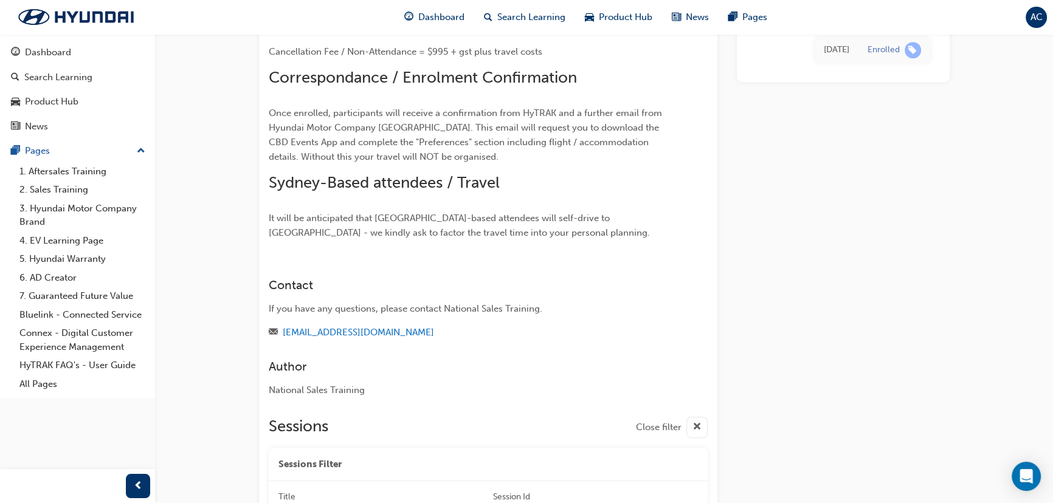
click at [460, 164] on p "Once enrolled, participants will receive a confirmation from HyTRAK and a furth…" at bounding box center [466, 135] width 395 height 58
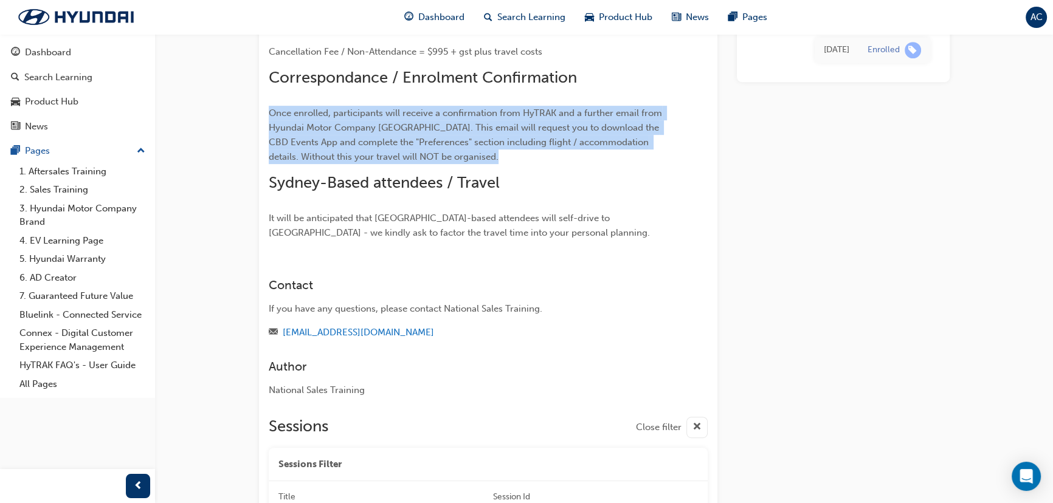
click at [460, 162] on span "Once enrolled, participants will receive a confirmation from HyTRAK and a furth…" at bounding box center [467, 135] width 396 height 55
click at [432, 164] on p "Once enrolled, participants will receive a confirmation from HyTRAK and a furth…" at bounding box center [466, 135] width 395 height 58
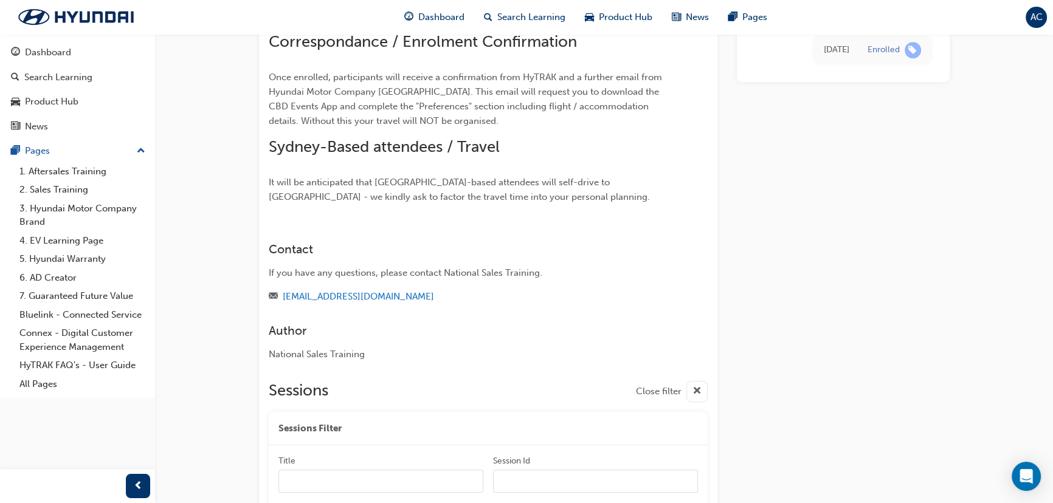
scroll to position [773, 0]
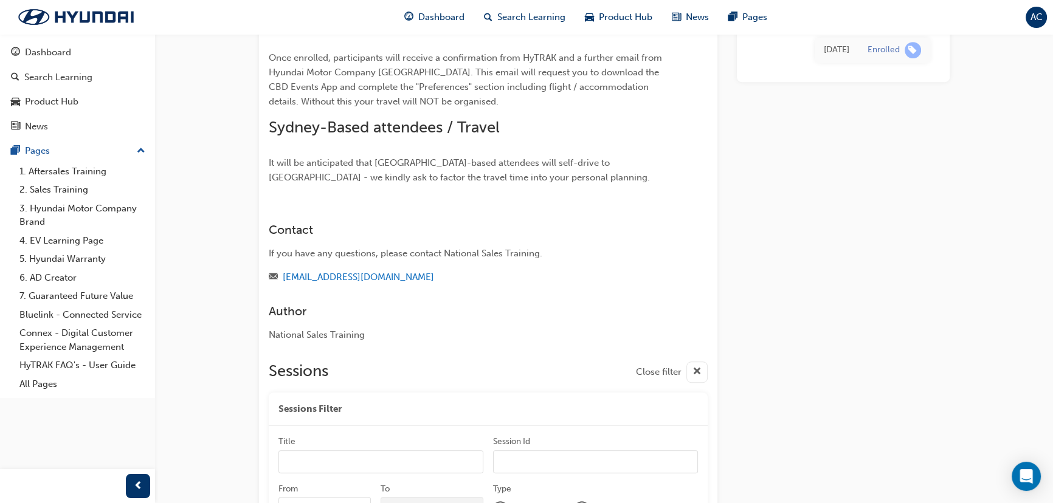
click at [411, 183] on span "It will be anticipated that Sydney-based attendees will self-drive to Canberra …" at bounding box center [459, 170] width 381 height 26
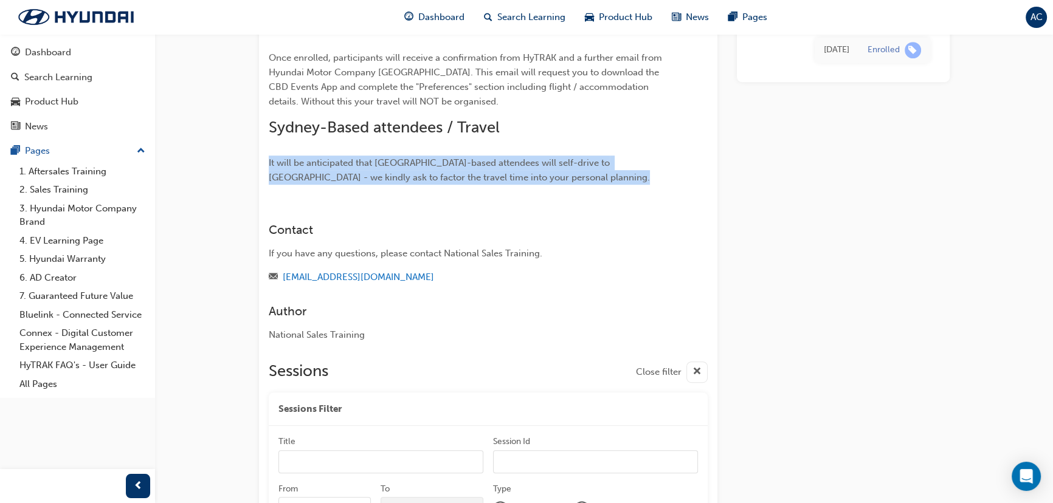
click at [411, 183] on span "It will be anticipated that Sydney-based attendees will self-drive to Canberra …" at bounding box center [459, 170] width 381 height 26
click at [397, 183] on span "It will be anticipated that Sydney-based attendees will self-drive to Canberra …" at bounding box center [459, 170] width 381 height 26
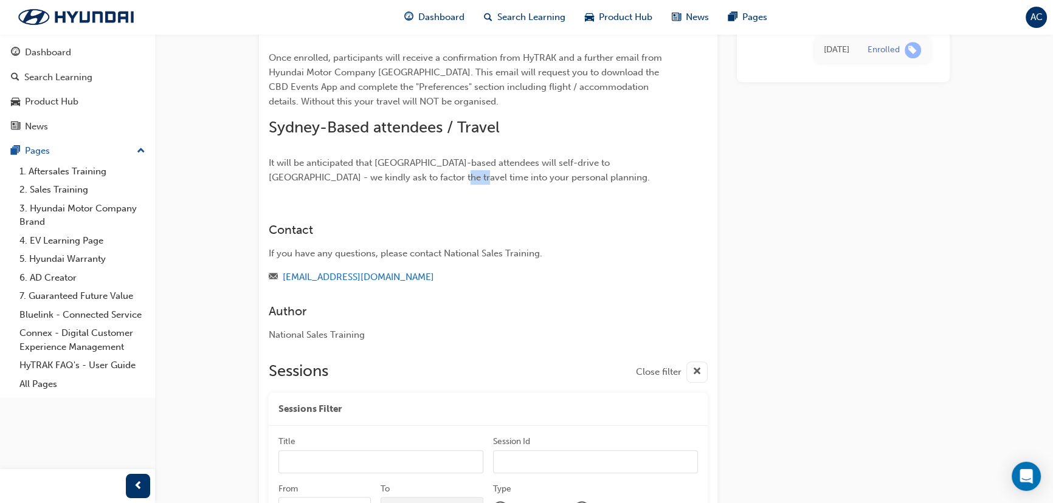
click at [397, 183] on span "It will be anticipated that Sydney-based attendees will self-drive to Canberra …" at bounding box center [459, 170] width 381 height 26
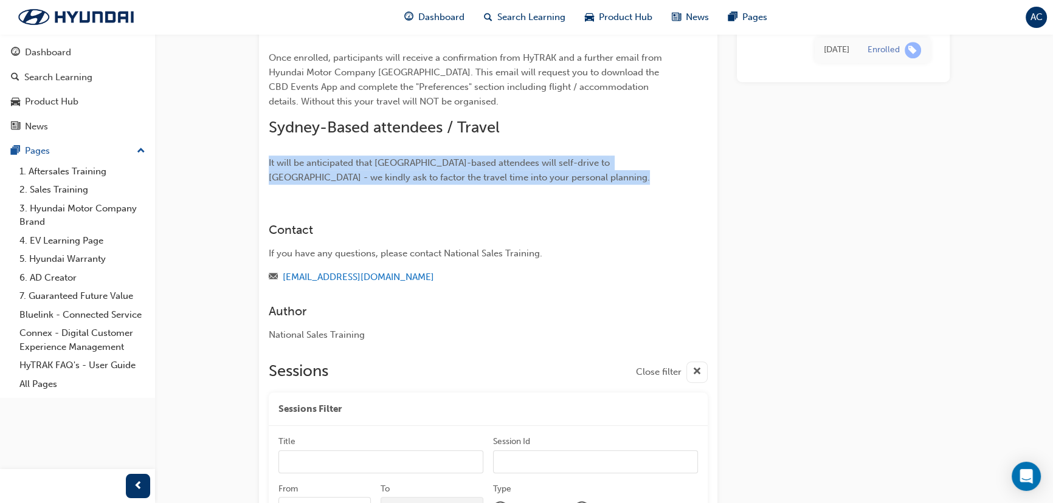
click at [397, 183] on span "It will be anticipated that Sydney-based attendees will self-drive to Canberra …" at bounding box center [459, 170] width 381 height 26
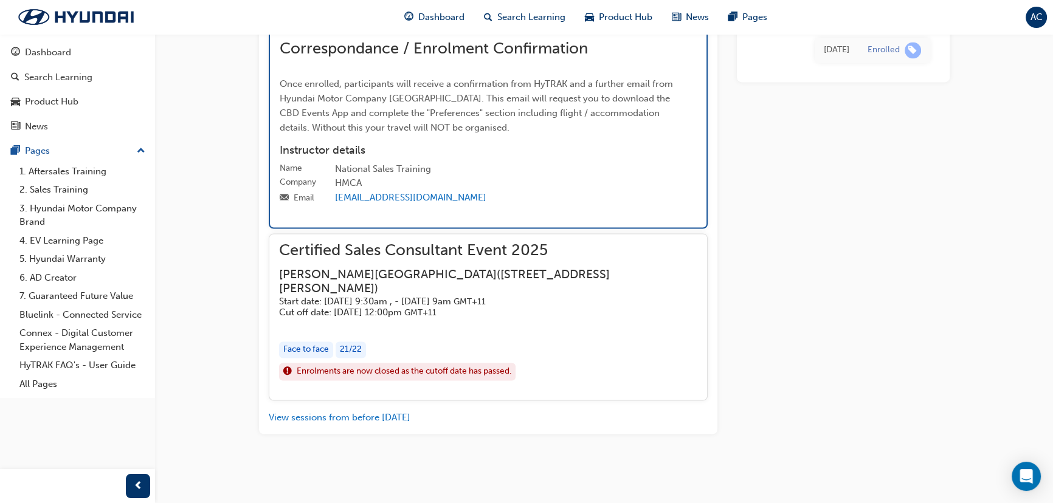
scroll to position [2660, 0]
